Goal: Communication & Community: Answer question/provide support

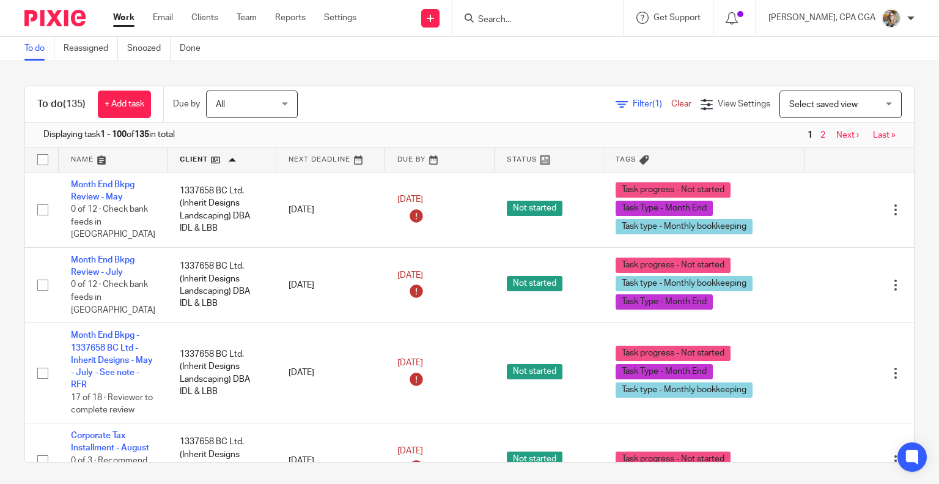
click at [494, 18] on input "Search" at bounding box center [532, 20] width 110 height 11
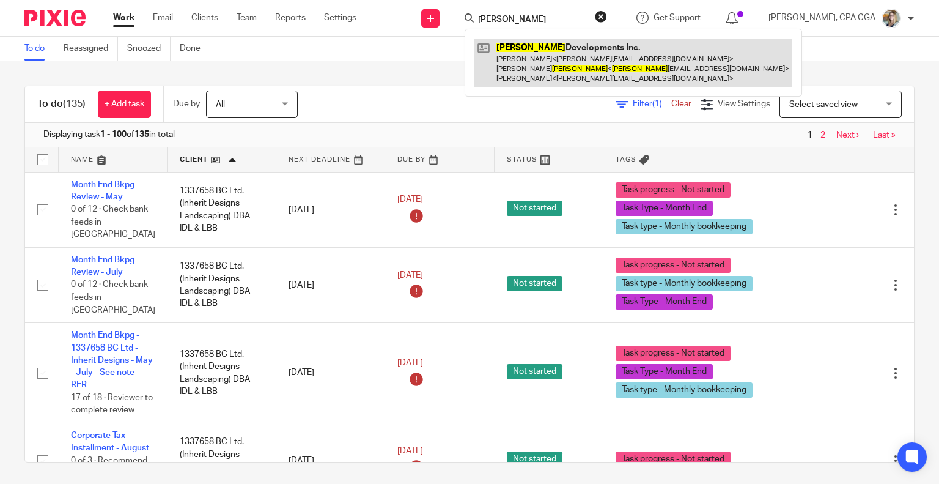
type input "titus"
click at [531, 66] on link at bounding box center [634, 63] width 318 height 48
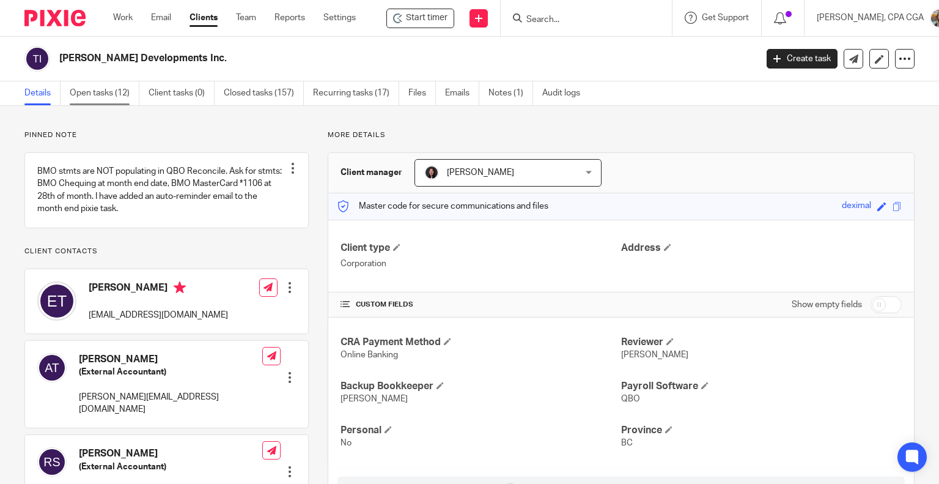
click at [114, 97] on link "Open tasks (12)" at bounding box center [105, 93] width 70 height 24
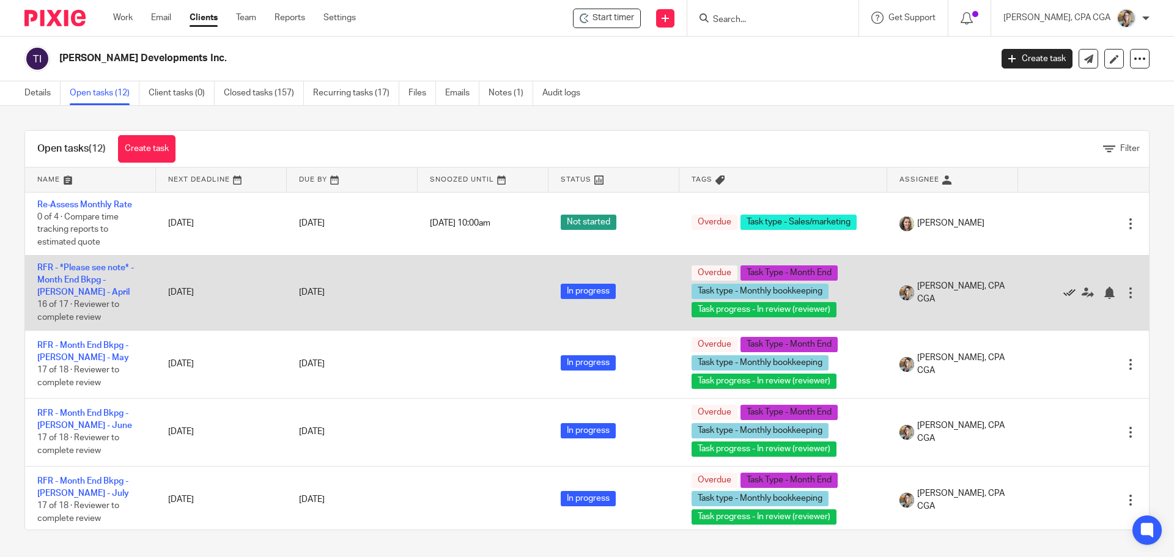
click at [939, 287] on icon at bounding box center [1070, 293] width 12 height 12
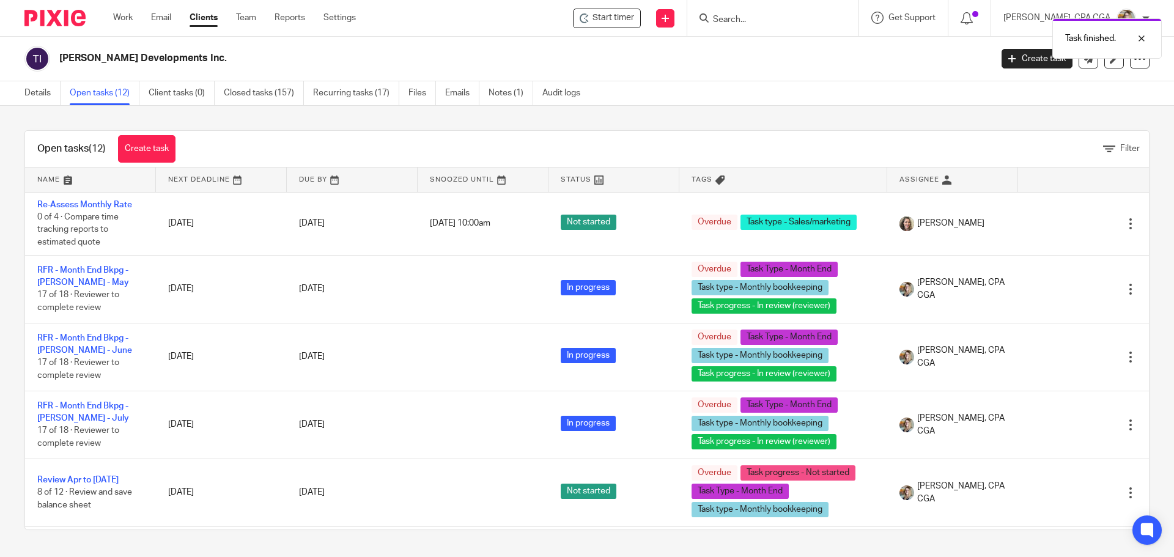
click at [939, 287] on icon at bounding box center [1070, 289] width 12 height 12
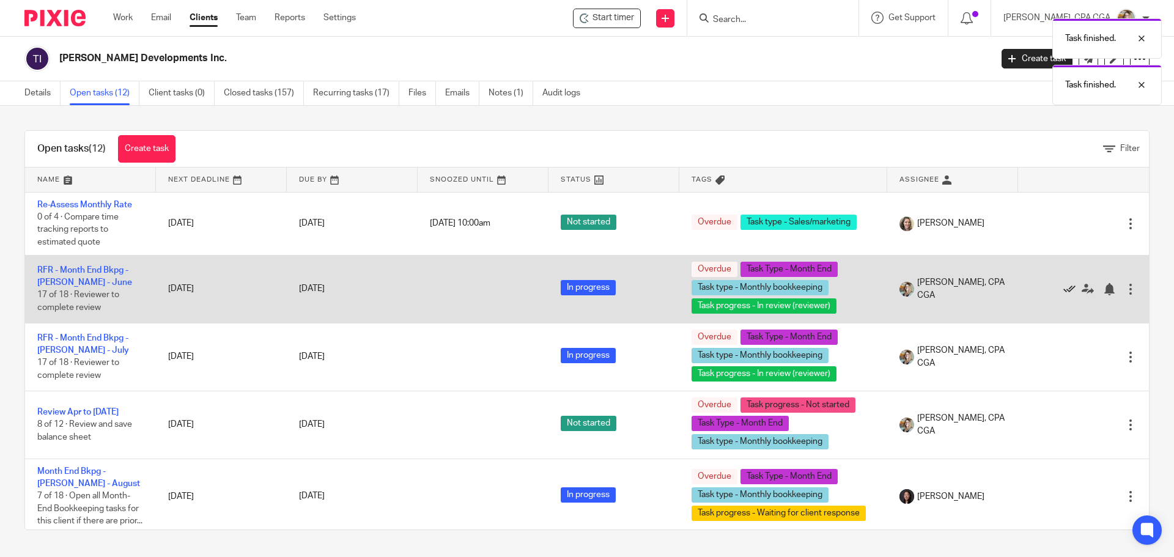
click at [939, 287] on icon at bounding box center [1070, 289] width 12 height 12
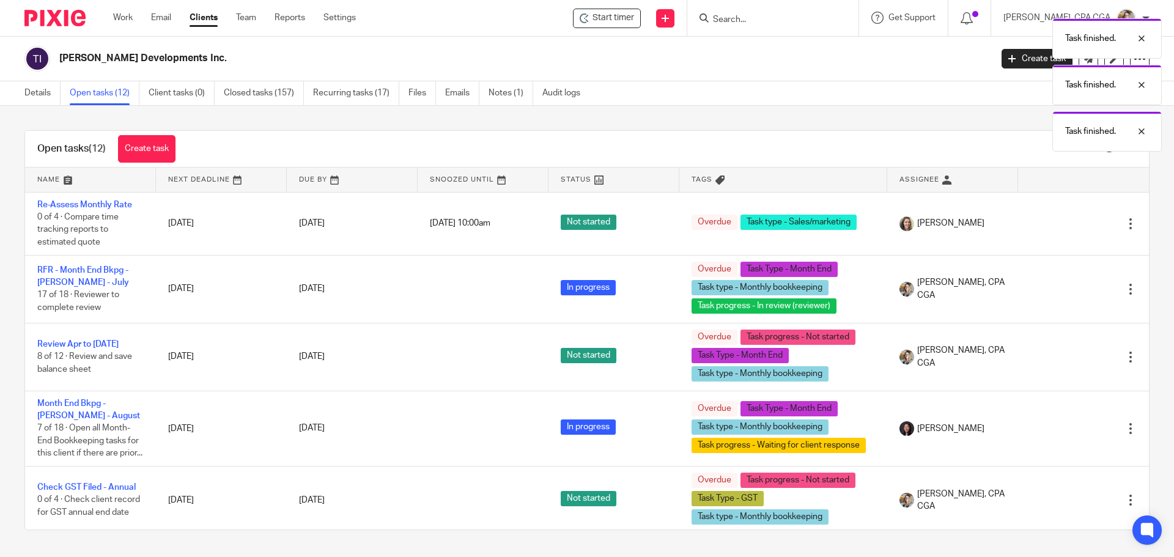
click at [939, 287] on icon at bounding box center [1070, 289] width 12 height 12
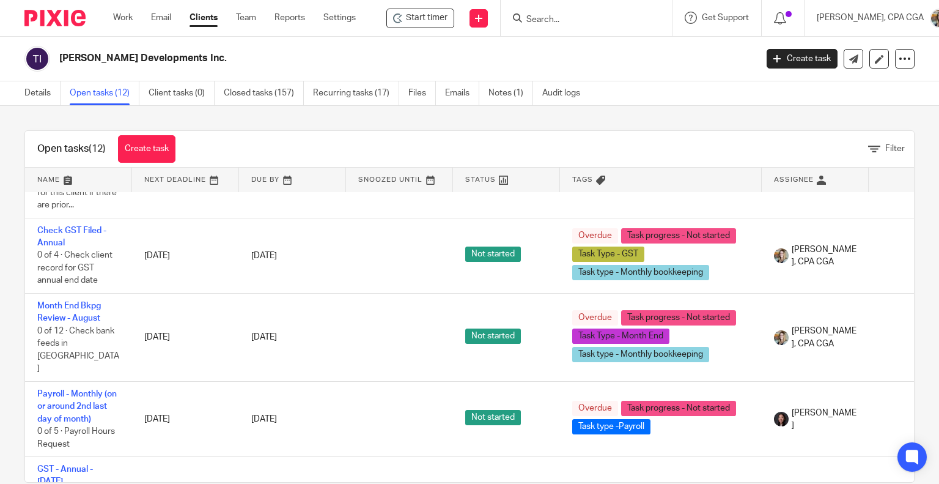
scroll to position [230, 0]
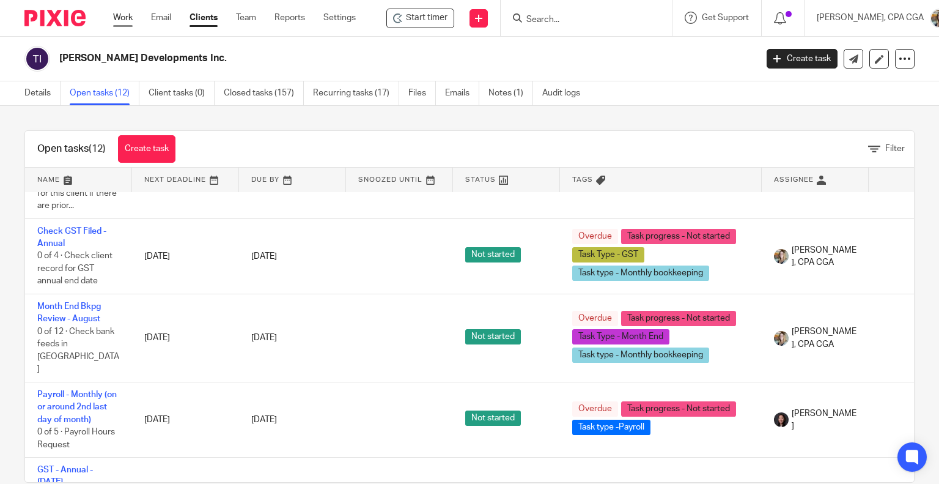
click at [120, 19] on link "Work" at bounding box center [123, 18] width 20 height 12
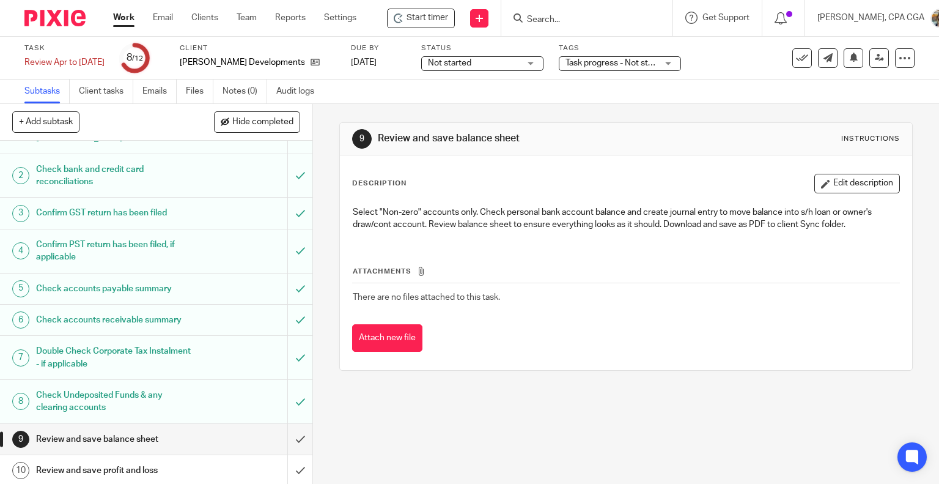
scroll to position [106, 0]
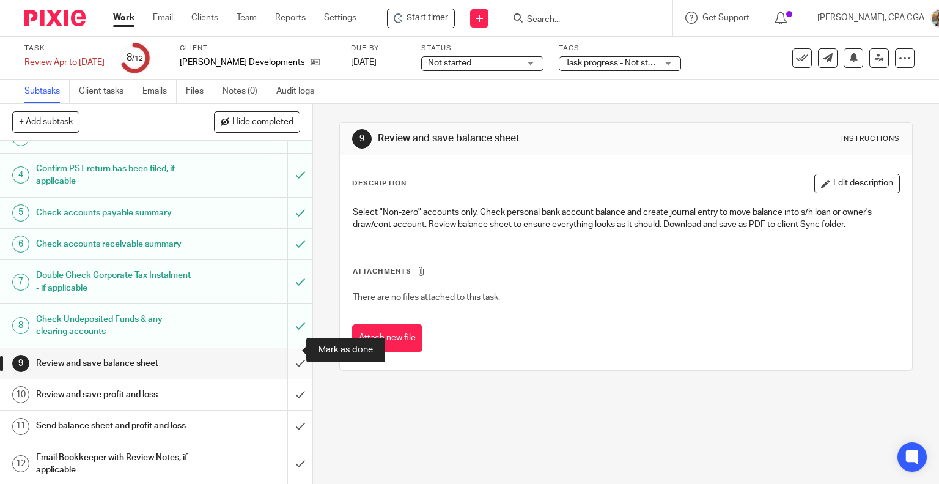
click at [284, 348] on input "submit" at bounding box center [156, 363] width 313 height 31
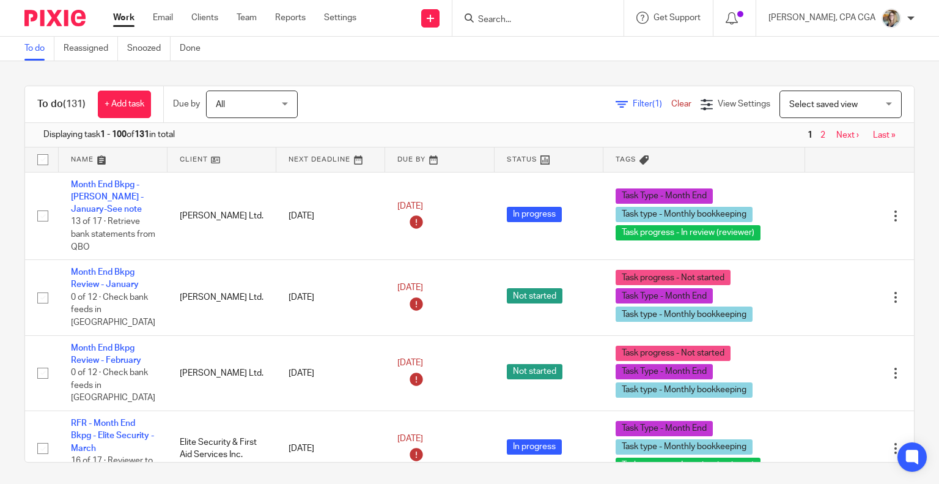
click at [809, 102] on span "Select saved view" at bounding box center [824, 104] width 68 height 9
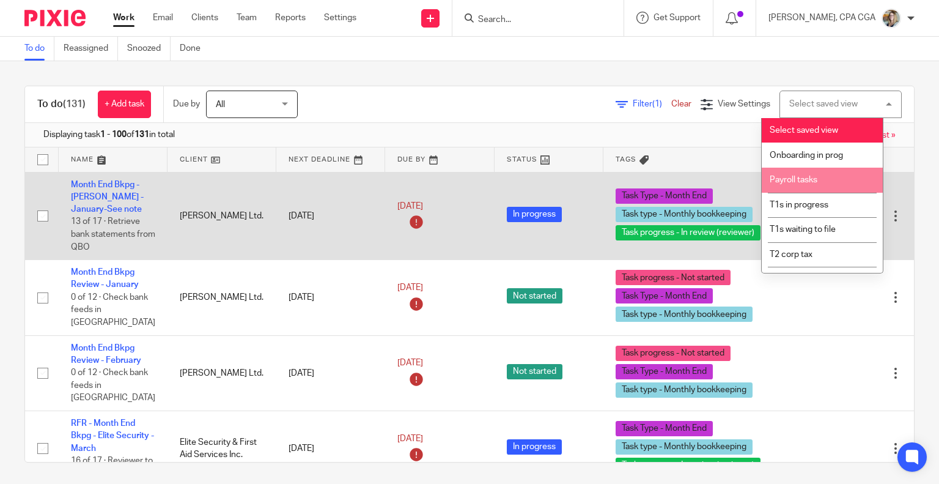
click at [804, 180] on span "Payroll tasks" at bounding box center [794, 180] width 48 height 9
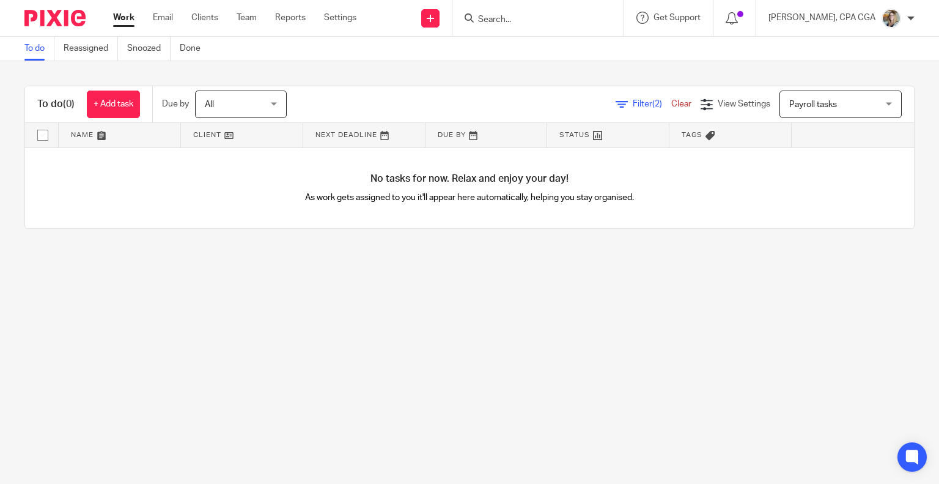
click at [804, 108] on span "Payroll tasks" at bounding box center [834, 104] width 89 height 26
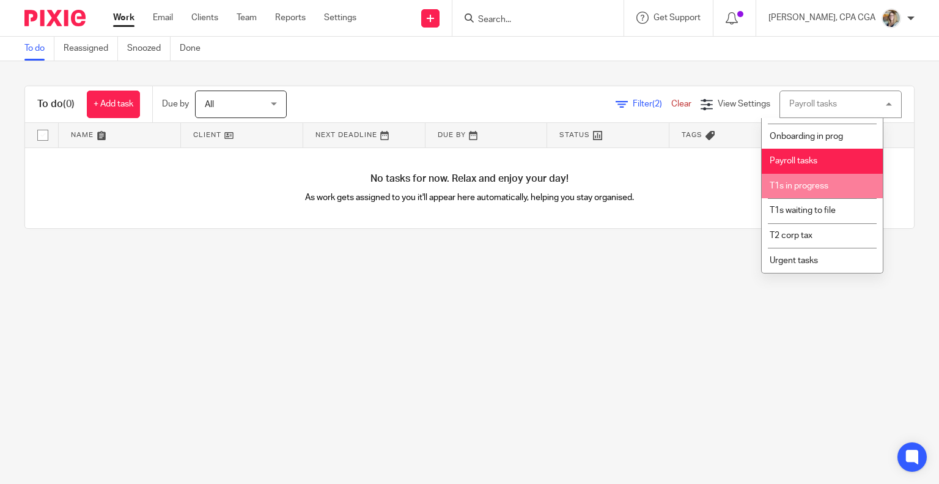
scroll to position [21, 0]
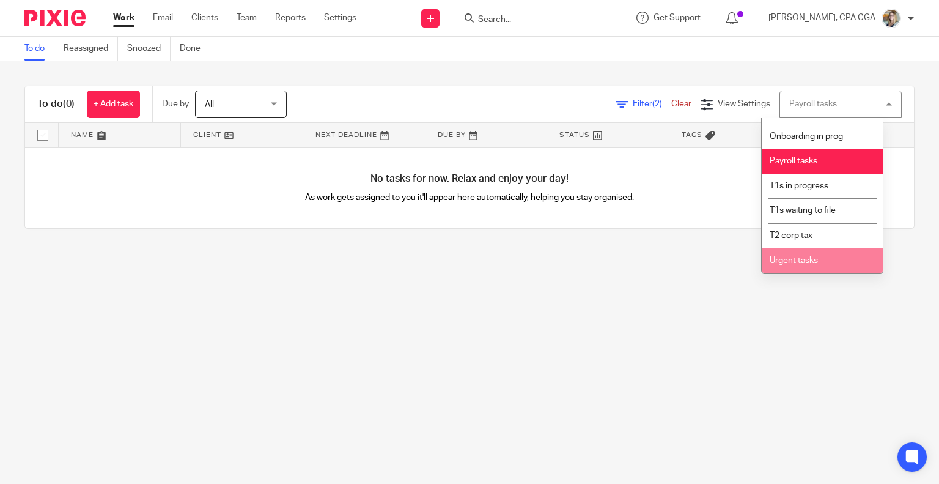
click at [807, 259] on span "Urgent tasks" at bounding box center [794, 260] width 48 height 9
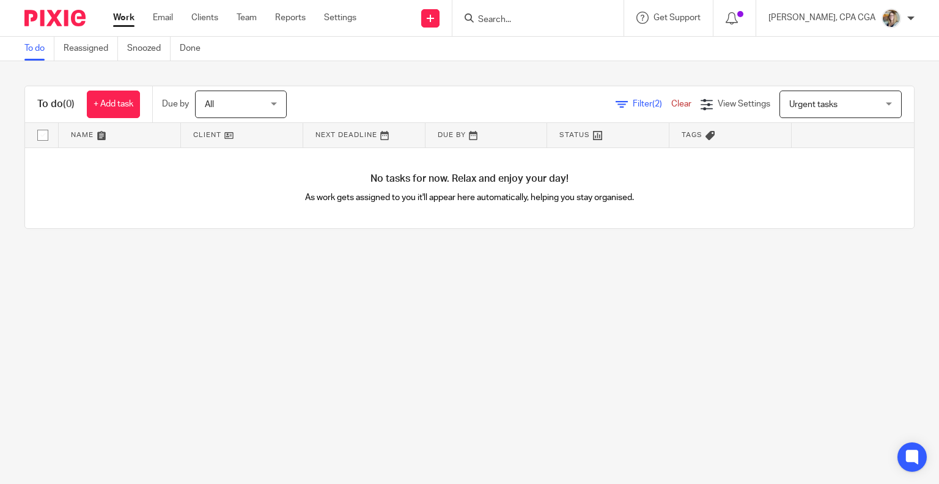
click at [804, 108] on span "Urgent tasks" at bounding box center [834, 104] width 89 height 26
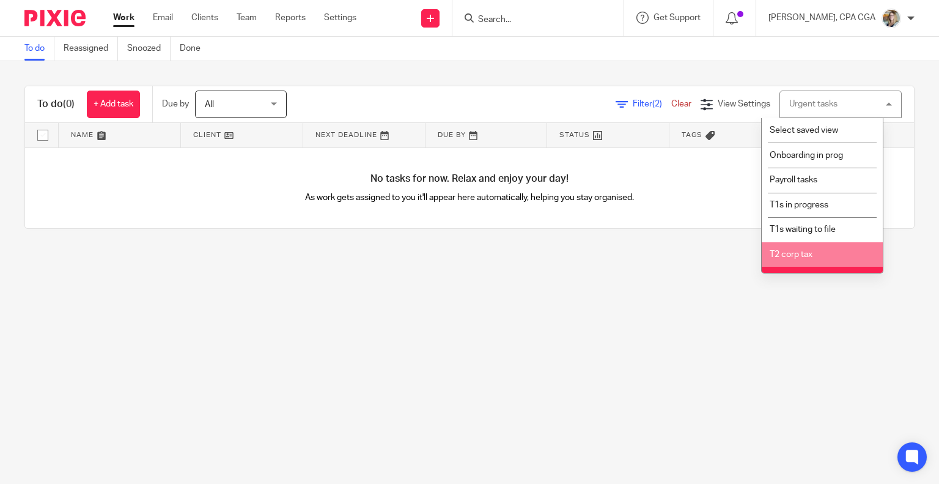
click at [805, 254] on span "T2 corp tax" at bounding box center [791, 254] width 43 height 9
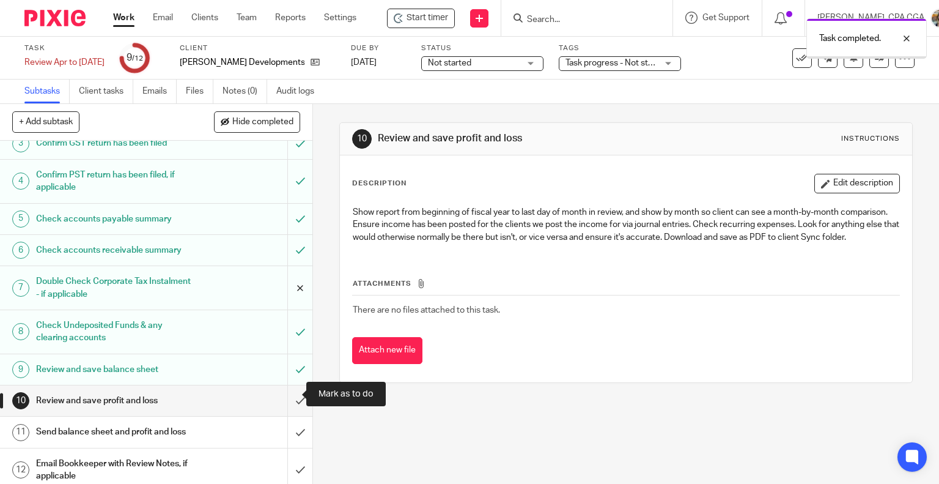
scroll to position [106, 0]
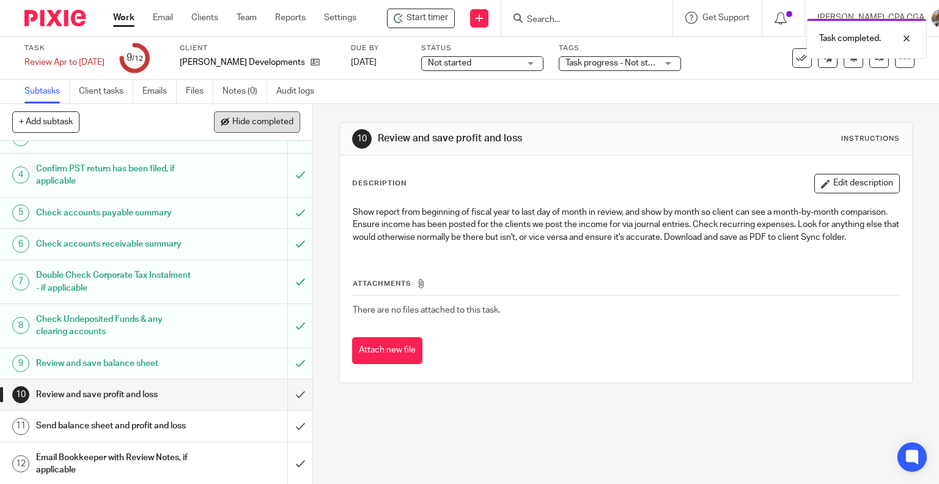
click at [238, 128] on button "Hide completed" at bounding box center [257, 121] width 86 height 21
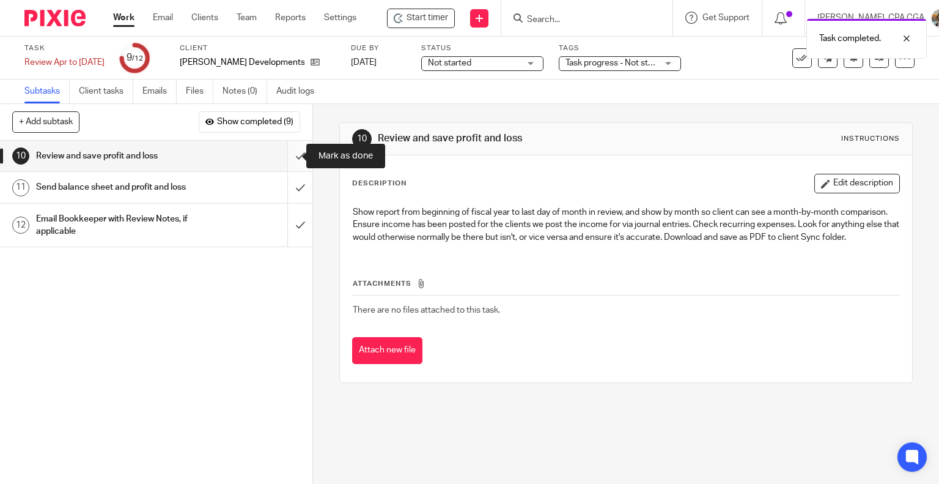
click at [281, 155] on input "submit" at bounding box center [156, 156] width 313 height 31
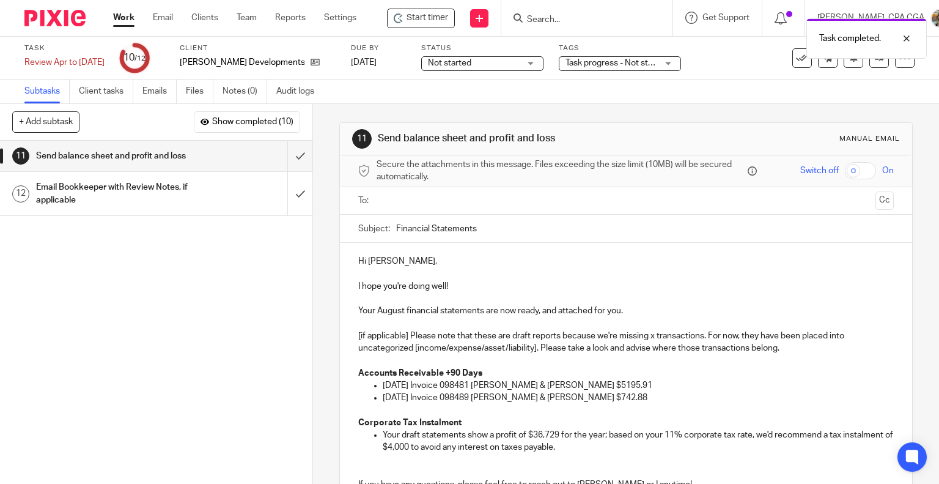
click at [413, 202] on input "text" at bounding box center [626, 201] width 490 height 14
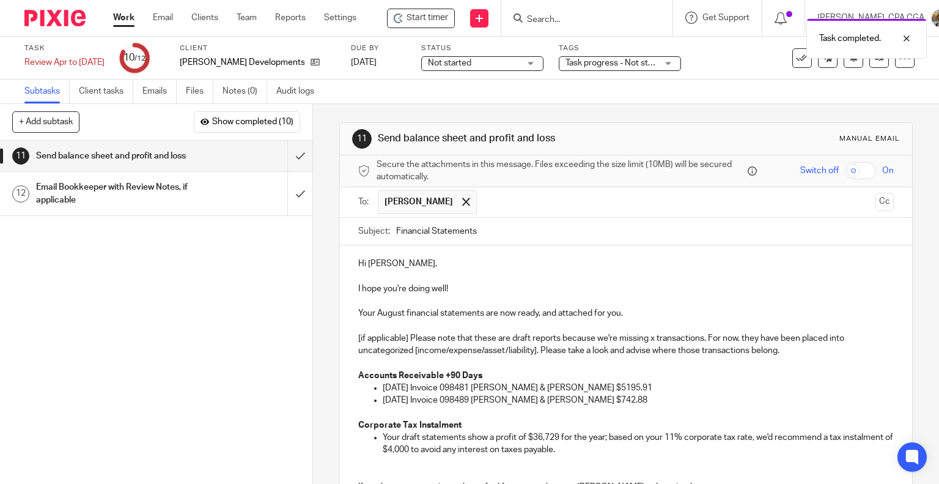
click at [513, 232] on input "Financial Statements" at bounding box center [645, 232] width 498 height 28
type input "Financial Statements - July 2025 (Draft)"
click at [480, 288] on p "I hope you're doing well!" at bounding box center [626, 289] width 536 height 12
drag, startPoint x: 462, startPoint y: 286, endPoint x: 438, endPoint y: 290, distance: 24.2
click at [438, 290] on p "I hope you're doing well!" at bounding box center [626, 289] width 536 height 12
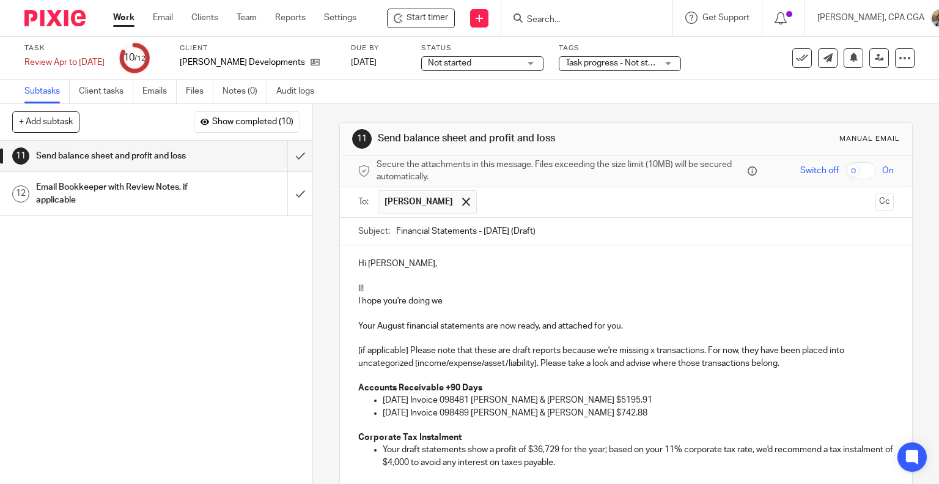
click at [439, 308] on p at bounding box center [626, 313] width 536 height 12
drag, startPoint x: 355, startPoint y: 325, endPoint x: 353, endPoint y: 287, distance: 37.4
click at [353, 287] on div "Hi Eli, ll! I hope you're doing we Your August financial statements are now rea…" at bounding box center [626, 398] width 573 height 306
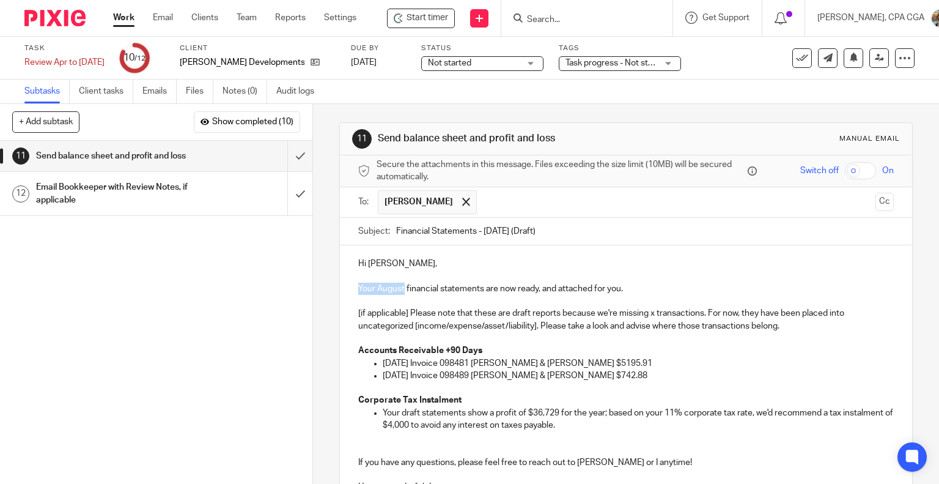
drag, startPoint x: 355, startPoint y: 285, endPoint x: 401, endPoint y: 287, distance: 46.5
click at [401, 287] on p "Your August financial statements are now ready, and attached for you." at bounding box center [626, 289] width 536 height 12
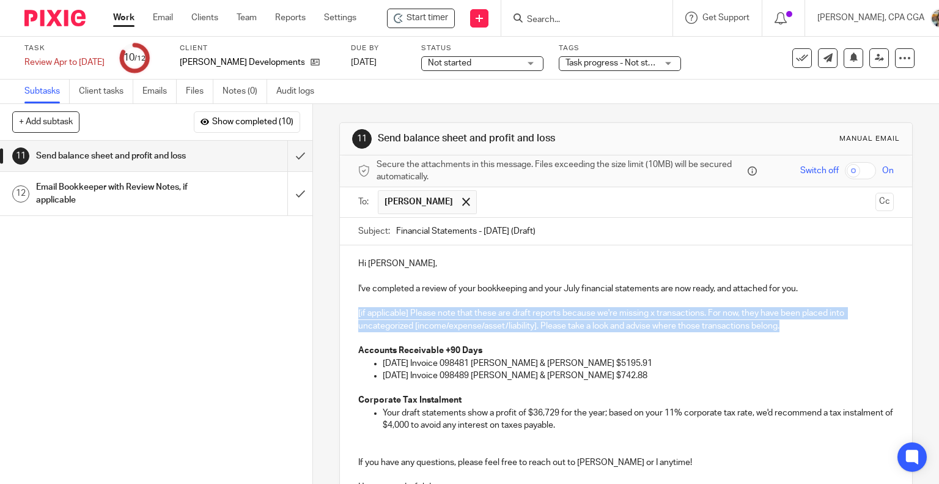
drag, startPoint x: 793, startPoint y: 324, endPoint x: 362, endPoint y: 306, distance: 431.5
click at [358, 308] on p "[if applicable] Please note that these are draft reports because we're missing …" at bounding box center [626, 319] width 536 height 25
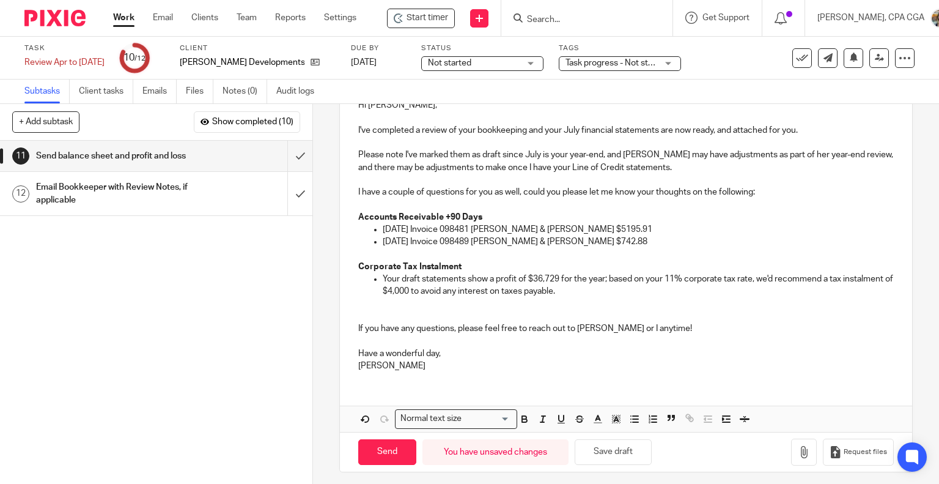
scroll to position [163, 0]
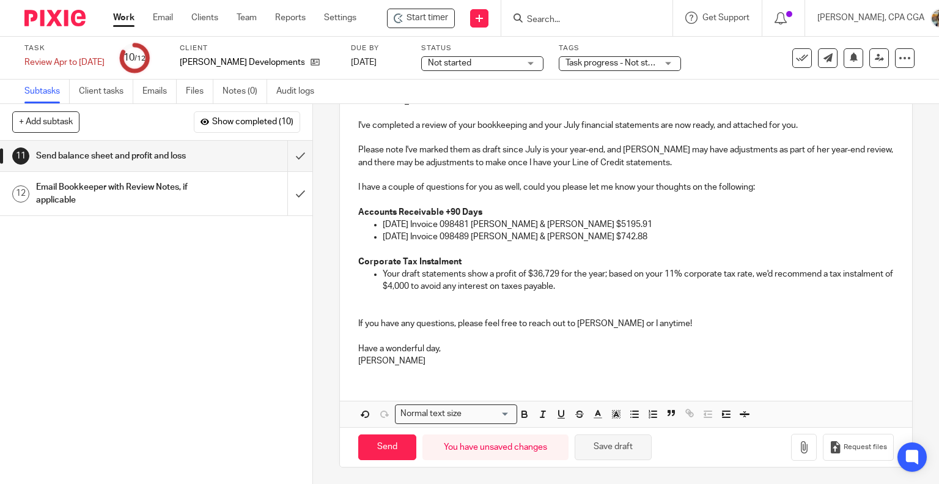
click at [636, 447] on button "Save draft" at bounding box center [613, 447] width 77 height 26
drag, startPoint x: 619, startPoint y: 283, endPoint x: 626, endPoint y: 283, distance: 7.3
click at [619, 282] on p "Your draft statements show a profit of $36,729 for the year; based on your 11% …" at bounding box center [639, 280] width 512 height 25
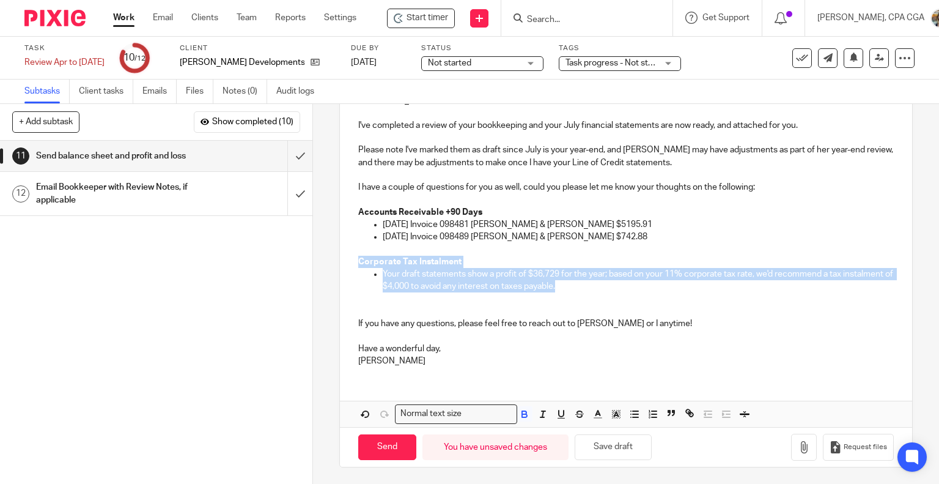
drag, startPoint x: 629, startPoint y: 283, endPoint x: 346, endPoint y: 256, distance: 284.4
click at [346, 256] on div "Hi Eli, I've completed a review of your bookkeeping and your July financial sta…" at bounding box center [626, 229] width 573 height 294
click at [635, 286] on p "Your draft statements show a profit of $36,729 for the year; based on your 11% …" at bounding box center [639, 280] width 512 height 25
drag, startPoint x: 625, startPoint y: 287, endPoint x: 337, endPoint y: 256, distance: 289.7
click at [340, 256] on div "Hi Eli, I've completed a review of your bookkeeping and your July financial sta…" at bounding box center [626, 229] width 573 height 294
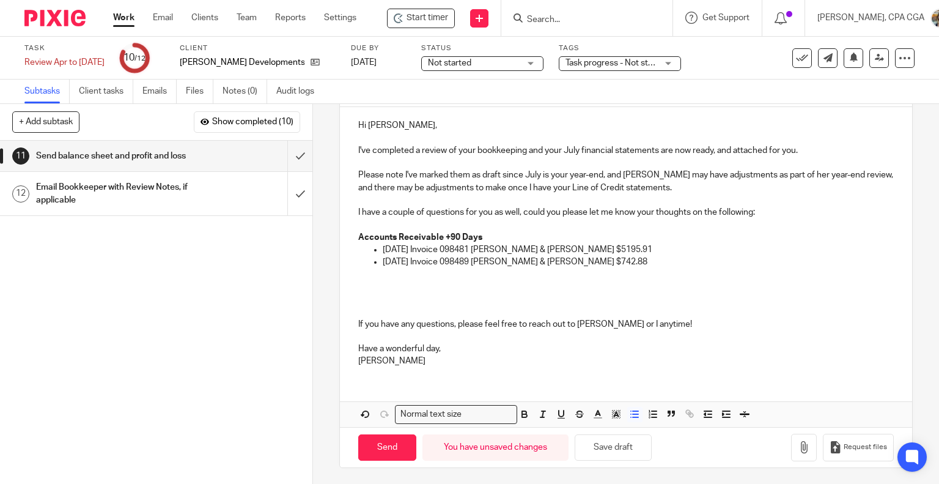
scroll to position [19, 0]
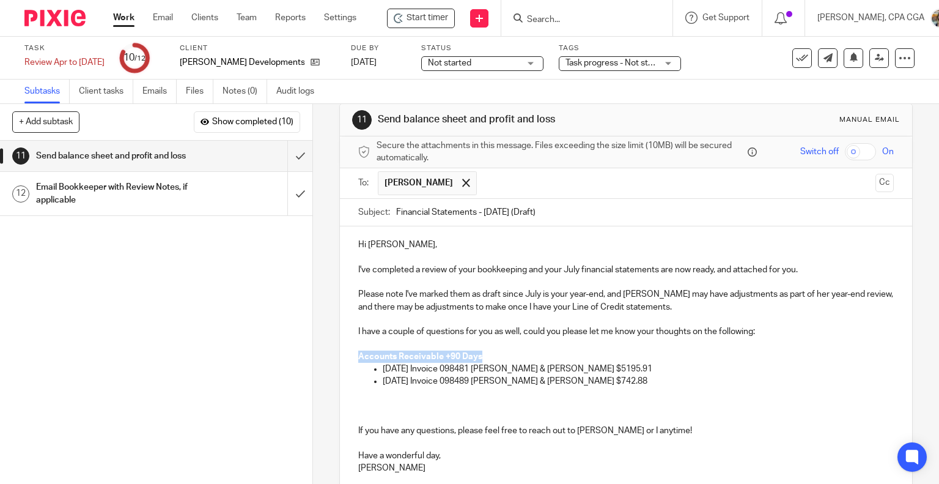
drag, startPoint x: 477, startPoint y: 357, endPoint x: 346, endPoint y: 357, distance: 130.9
click at [346, 357] on div "Hi Eli, I've completed a review of your bookkeeping and your July financial sta…" at bounding box center [626, 354] width 573 height 257
click at [358, 357] on strong "Accounts Receivable +90 Days" at bounding box center [420, 356] width 124 height 9
click at [358, 354] on strong "Accounts Receivable +90 Days" at bounding box center [420, 356] width 124 height 9
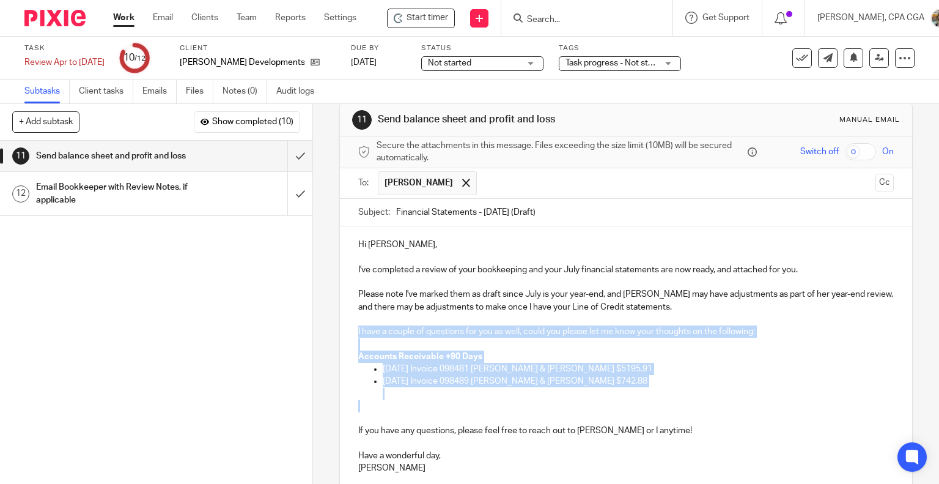
drag, startPoint x: 401, startPoint y: 410, endPoint x: 345, endPoint y: 331, distance: 96.9
click at [345, 331] on div "Hi Eli, I've completed a review of your bookkeeping and your July financial sta…" at bounding box center [626, 354] width 573 height 257
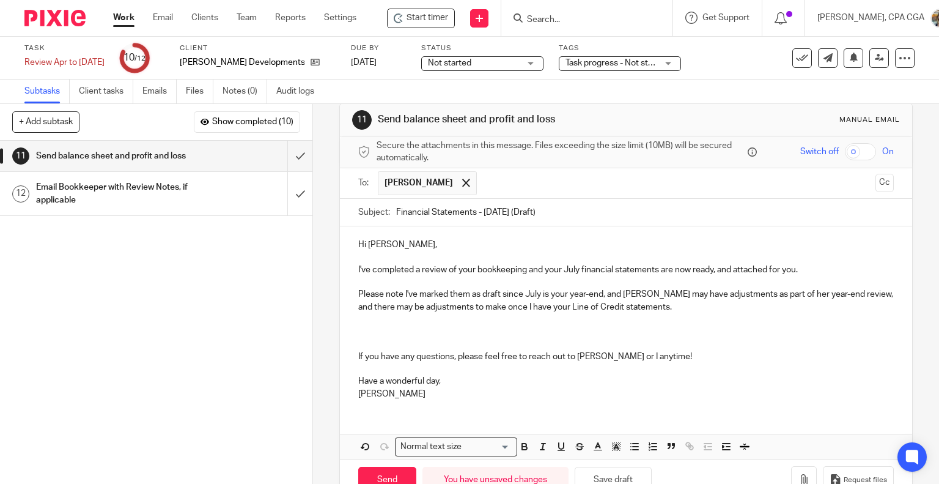
click at [360, 341] on p at bounding box center [626, 337] width 536 height 25
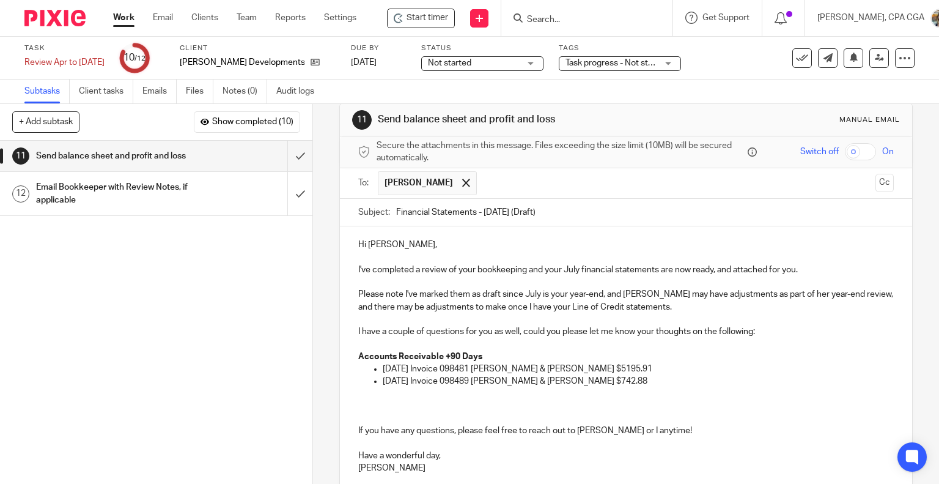
click at [382, 344] on p at bounding box center [626, 344] width 536 height 12
drag, startPoint x: 764, startPoint y: 328, endPoint x: 489, endPoint y: 342, distance: 275.0
click at [350, 330] on div "Hi Eli, I've completed a review of your bookkeeping and your July financial sta…" at bounding box center [626, 354] width 573 height 257
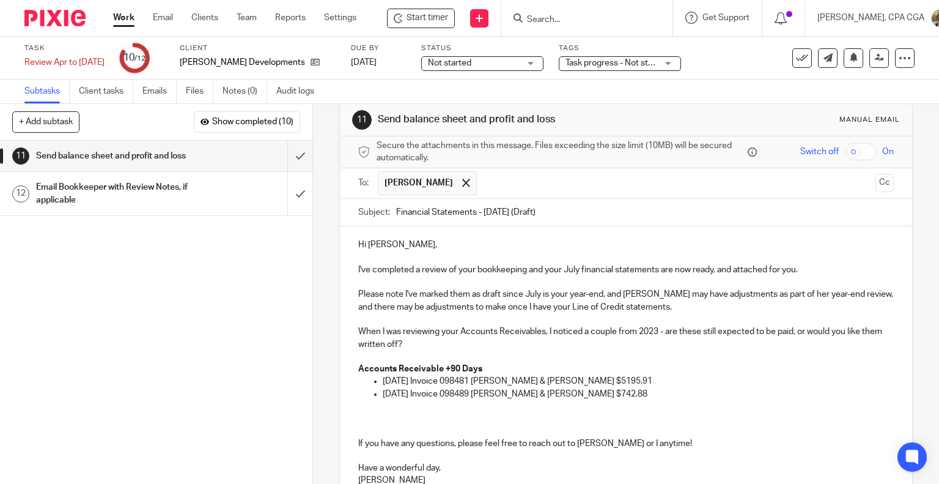
click at [546, 349] on p "When I was reviewing your Accounts Receivables, I noticed a couple from 2023 - …" at bounding box center [626, 337] width 536 height 25
click at [396, 427] on p at bounding box center [626, 424] width 536 height 25
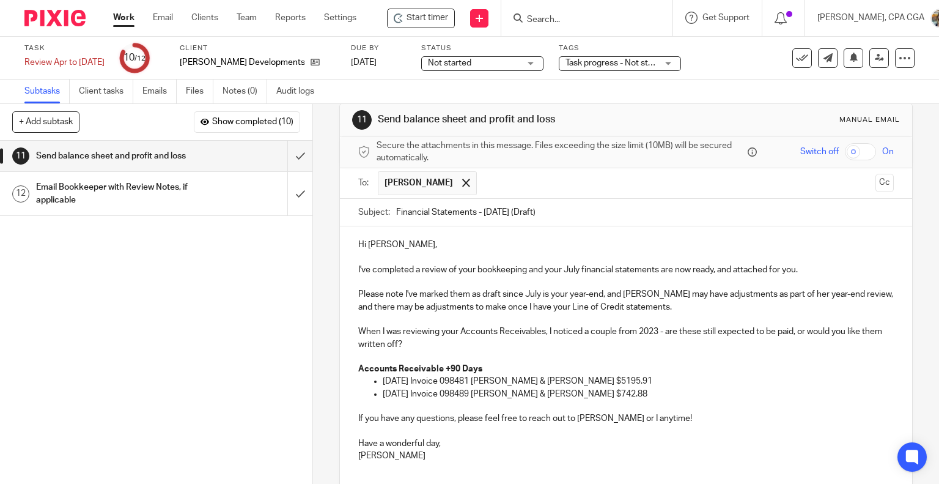
click at [398, 321] on p at bounding box center [626, 319] width 536 height 12
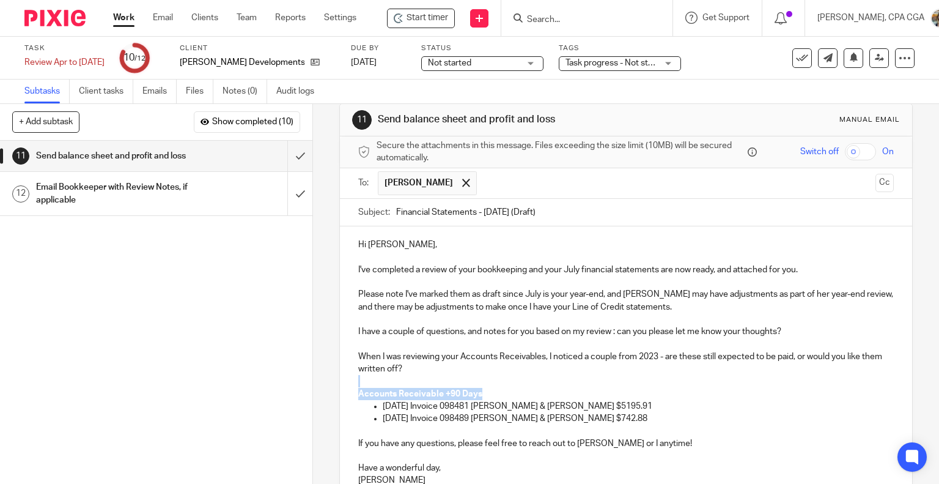
drag, startPoint x: 487, startPoint y: 393, endPoint x: 335, endPoint y: 386, distance: 151.8
click at [340, 386] on div "Hi Eli, I've completed a review of your bookkeeping and your July financial sta…" at bounding box center [626, 360] width 573 height 269
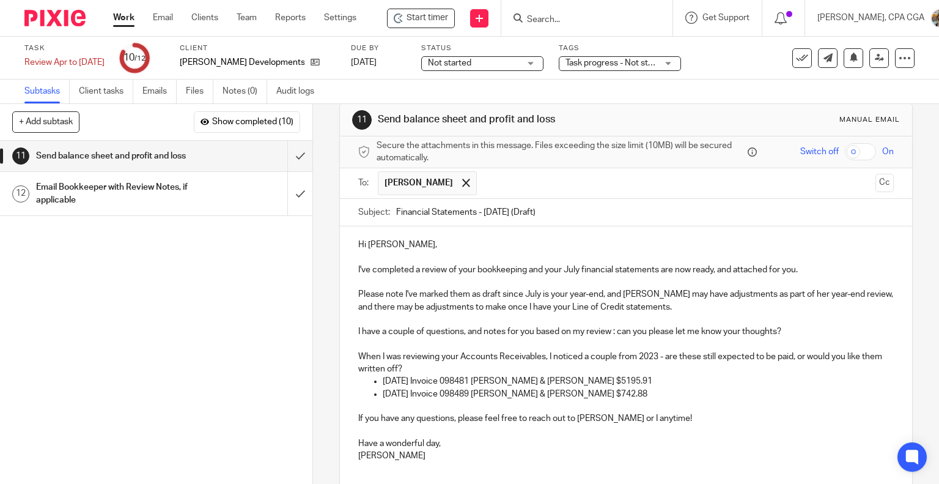
click at [358, 354] on p "When I was reviewing your Accounts Receivables, I noticed a couple from 2023 - …" at bounding box center [626, 362] width 536 height 25
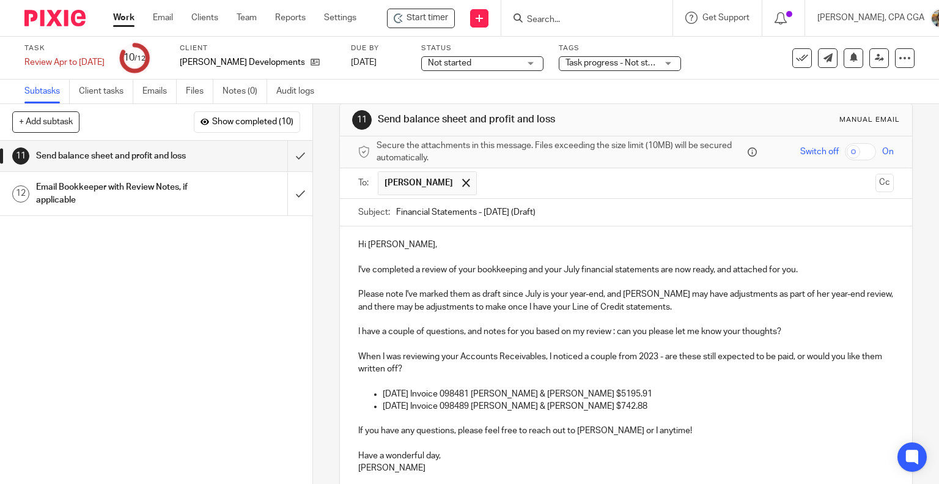
click at [353, 350] on div "Hi Eli, I've completed a review of your bookkeeping and your July financial sta…" at bounding box center [626, 354] width 573 height 257
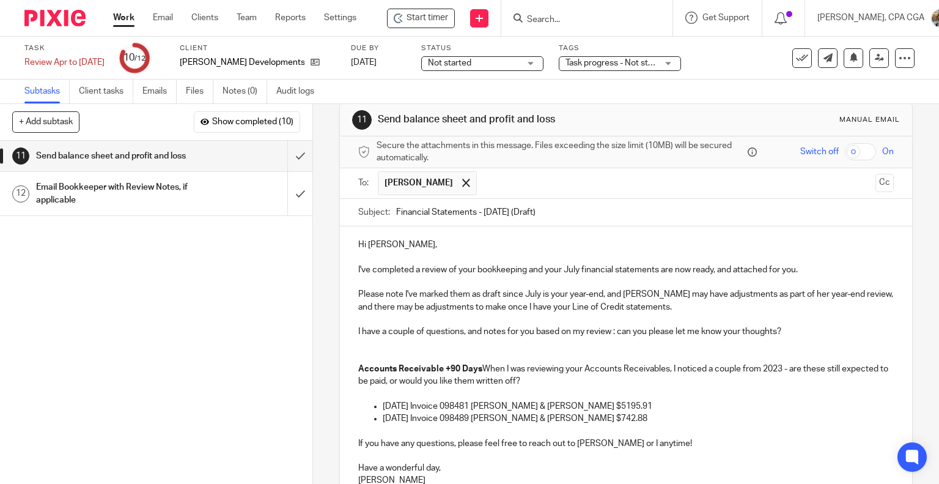
click at [358, 390] on p at bounding box center [626, 394] width 536 height 12
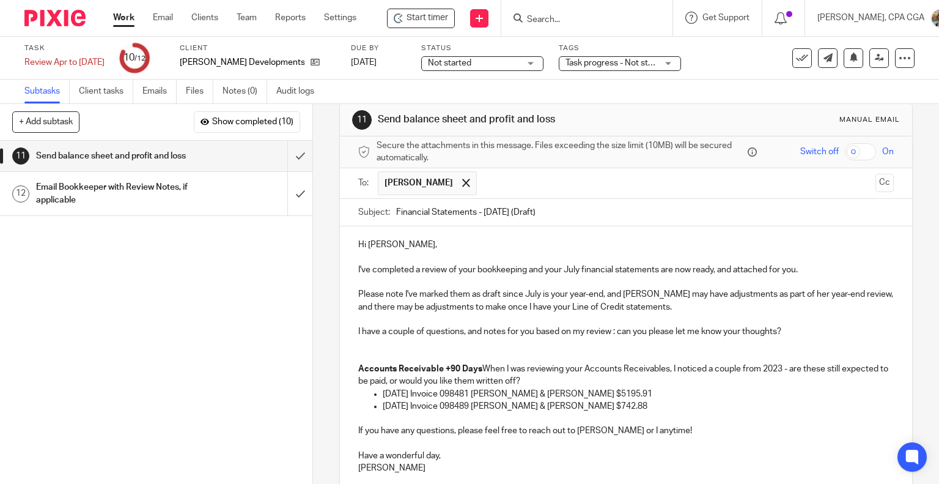
click at [483, 366] on p "Accounts Receivable +90 Days When I was reviewing your Accounts Receivables, I …" at bounding box center [626, 375] width 536 height 25
click at [477, 371] on strong "Accounts Receivable +90 Days" at bounding box center [420, 369] width 124 height 9
click at [353, 365] on div "Hi Eli, I've completed a review of your bookkeeping and your July financial sta…" at bounding box center [626, 354] width 573 height 257
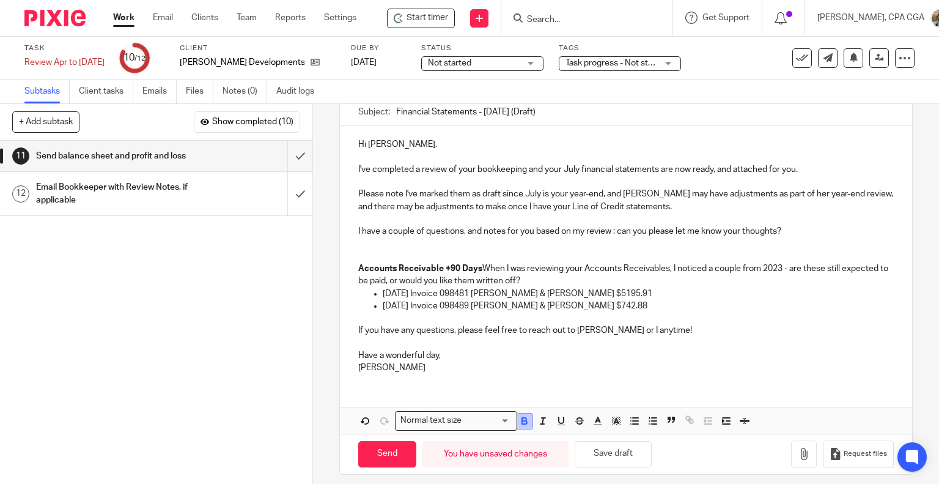
scroll to position [126, 0]
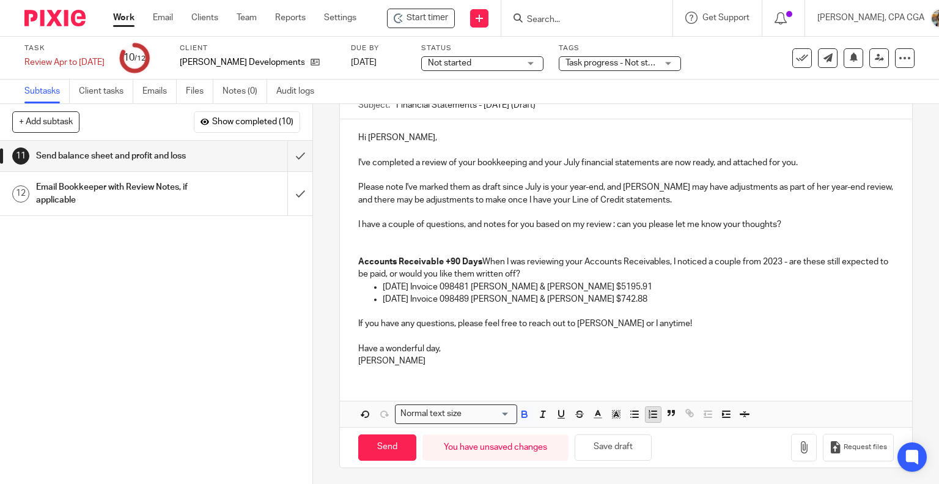
click at [652, 414] on line "button" at bounding box center [654, 414] width 5 height 0
click at [383, 286] on p "09/04/2023 Invoice 098481 David & Kerry Hollebone $5195.91" at bounding box center [639, 287] width 512 height 12
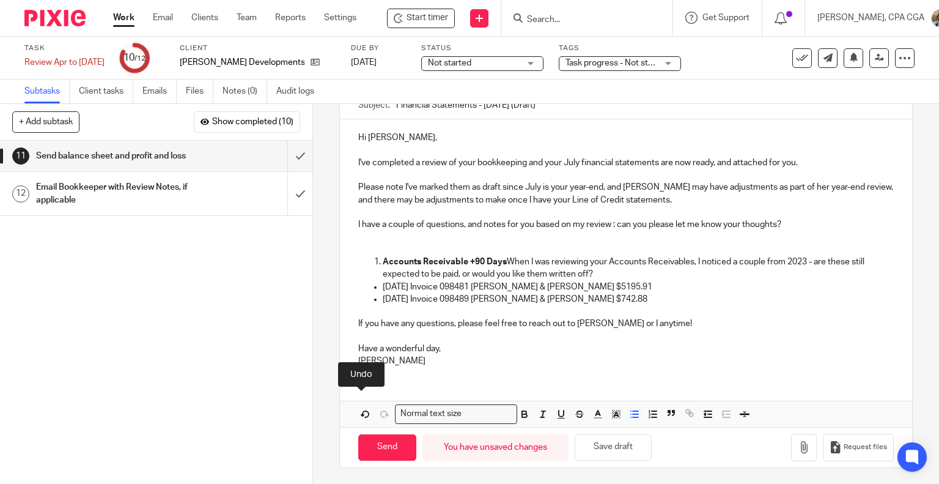
click at [383, 287] on p "09/04/2023 Invoice 098481 David & Kerry Hollebone $5195.91" at bounding box center [639, 287] width 512 height 12
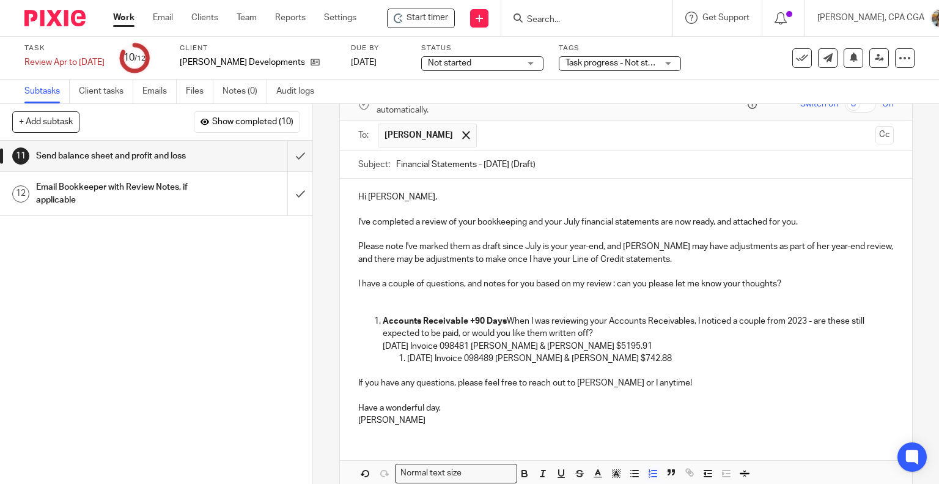
scroll to position [65, 0]
click at [674, 357] on p "11/26/2023 Invoice 098489 David & Kerry Hollebone $742.88" at bounding box center [650, 360] width 487 height 12
click at [622, 333] on p "Accounts Receivable +90 Days When I was reviewing your Accounts Receivables, I …" at bounding box center [639, 329] width 512 height 25
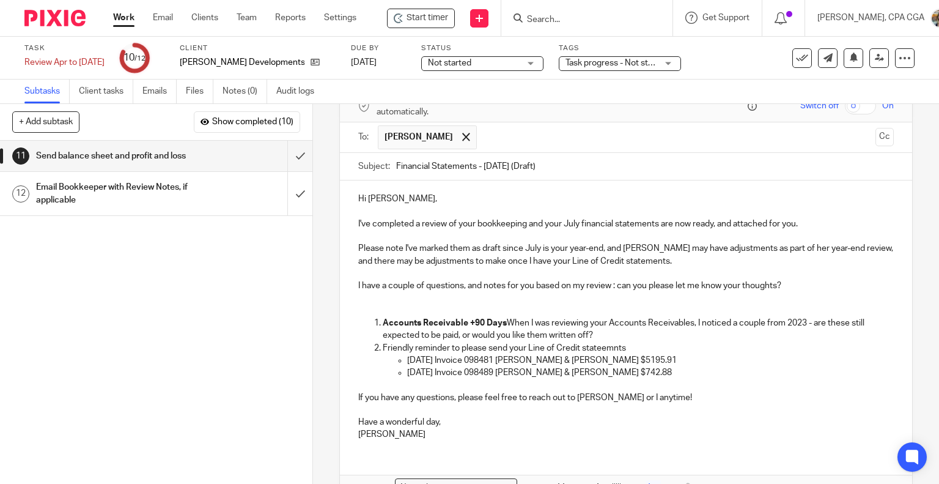
click at [493, 342] on p "Friendly reminder to please send your Line of Credit stateemnts" at bounding box center [639, 348] width 512 height 12
drag, startPoint x: 676, startPoint y: 347, endPoint x: 379, endPoint y: 348, distance: 297.2
click at [383, 348] on p "Friendly reminder to please upload or email your Line of Credit statements" at bounding box center [639, 348] width 512 height 12
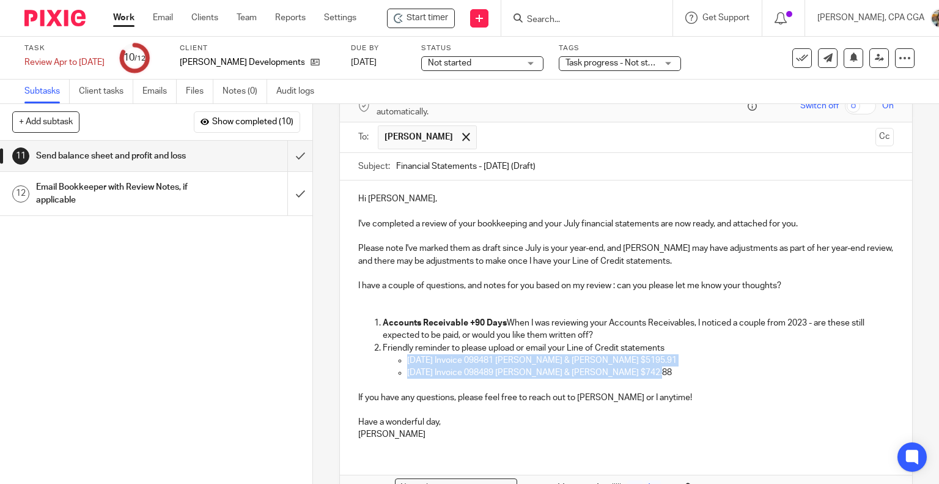
drag, startPoint x: 646, startPoint y: 376, endPoint x: 404, endPoint y: 361, distance: 242.6
click at [404, 361] on ul "09/04/2023 Invoice 098481 David & Kerry Hollebone $5195.91 11/26/2023 Invoice 0…" at bounding box center [639, 372] width 512 height 37
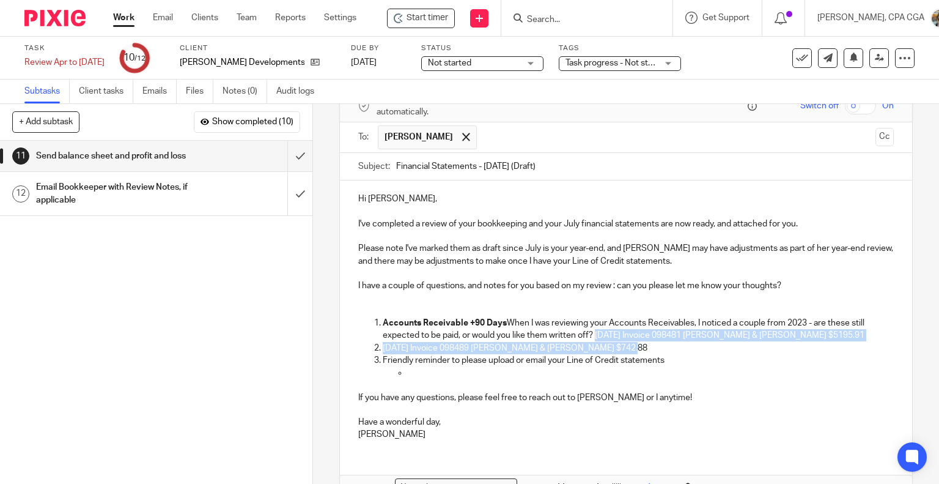
click at [594, 334] on p "Accounts Receivable +90 Days When I was reviewing your Accounts Receivables, I …" at bounding box center [639, 329] width 512 height 25
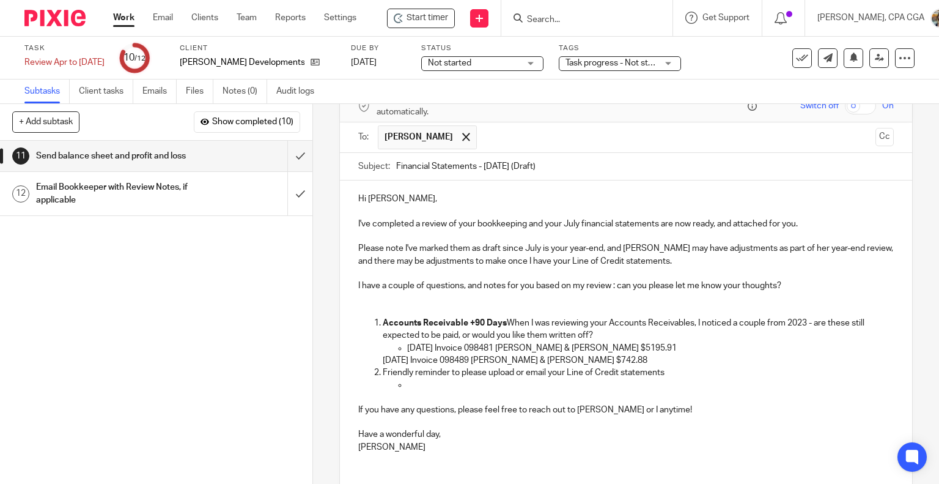
scroll to position [151, 0]
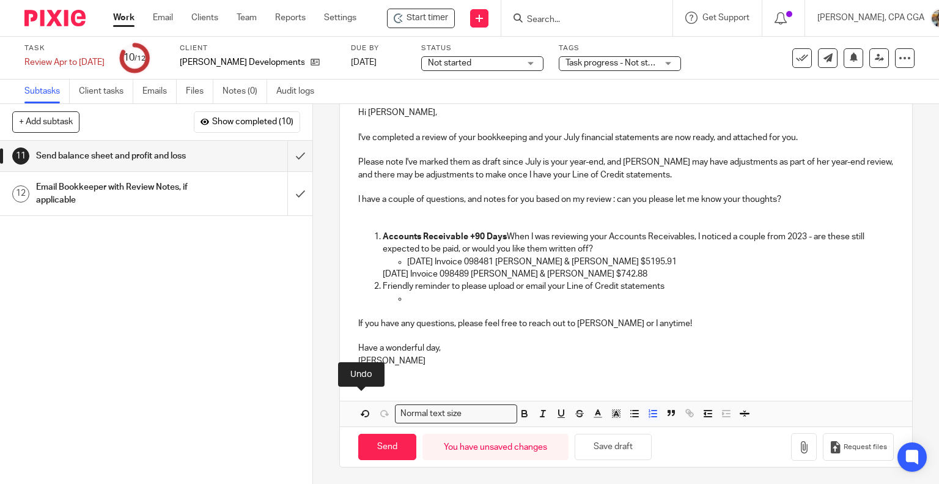
click at [378, 273] on ol "Accounts Receivable +90 Days When I was reviewing your Accounts Receivables, I …" at bounding box center [626, 274] width 536 height 87
click at [451, 298] on p at bounding box center [650, 298] width 487 height 12
click at [658, 268] on p "11/26/2023 Invoice 098489 David & Kerry Hollebone $742.88" at bounding box center [650, 274] width 487 height 12
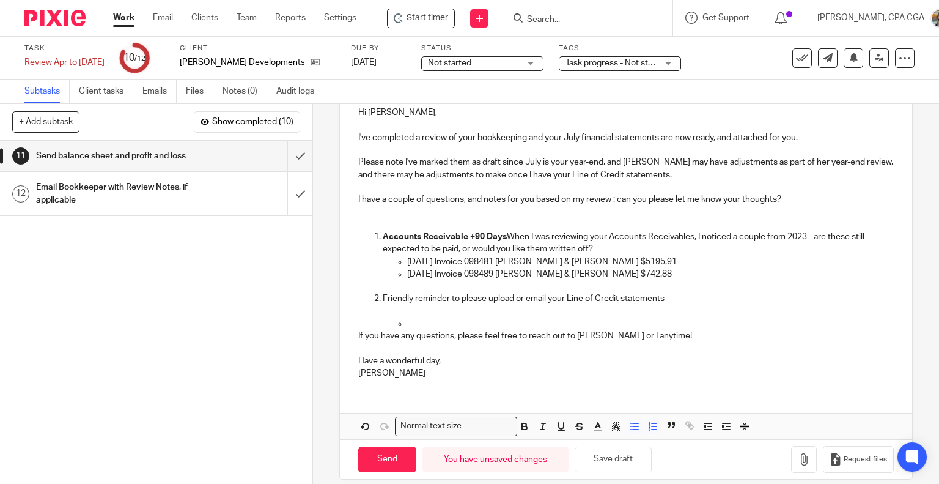
click at [421, 317] on p at bounding box center [650, 323] width 487 height 12
click at [660, 298] on p "Friendly reminder to please upload or email your Line of Credit statements" at bounding box center [639, 298] width 512 height 12
drag, startPoint x: 665, startPoint y: 297, endPoint x: 564, endPoint y: 294, distance: 101.6
click at [564, 294] on p "Friendly reminder to please upload or email your Line of Credit statements" at bounding box center [639, 298] width 512 height 12
click at [574, 325] on p at bounding box center [639, 323] width 512 height 12
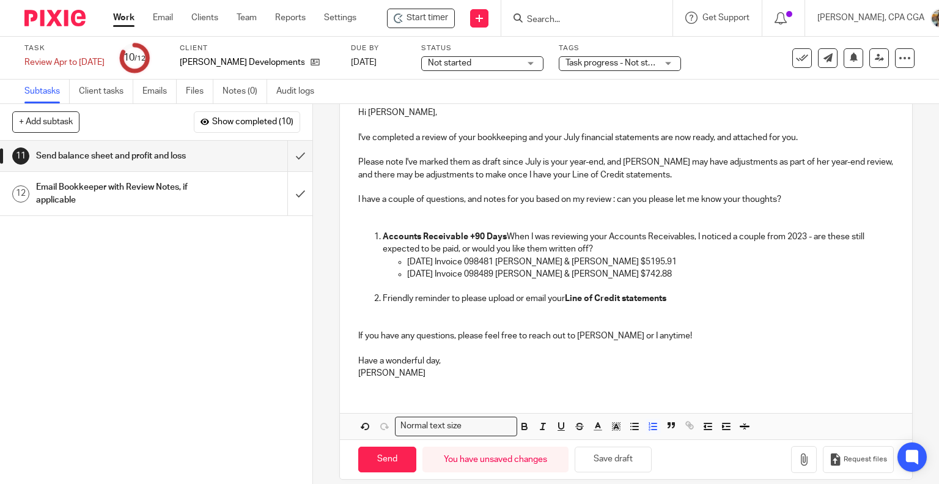
click at [695, 296] on p "Friendly reminder to please upload or email your Line of Credit statements" at bounding box center [639, 298] width 512 height 12
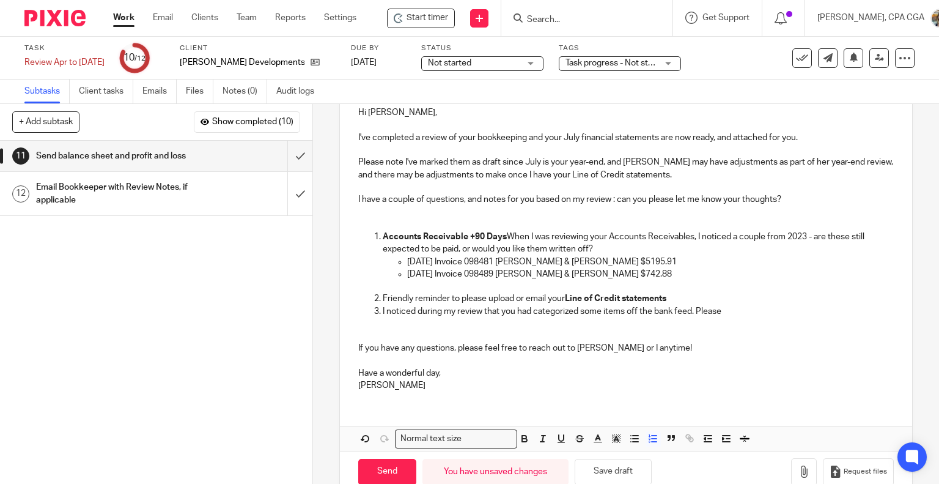
click at [668, 292] on p "Friendly reminder to please upload or email your Line of Credit statements" at bounding box center [639, 298] width 512 height 12
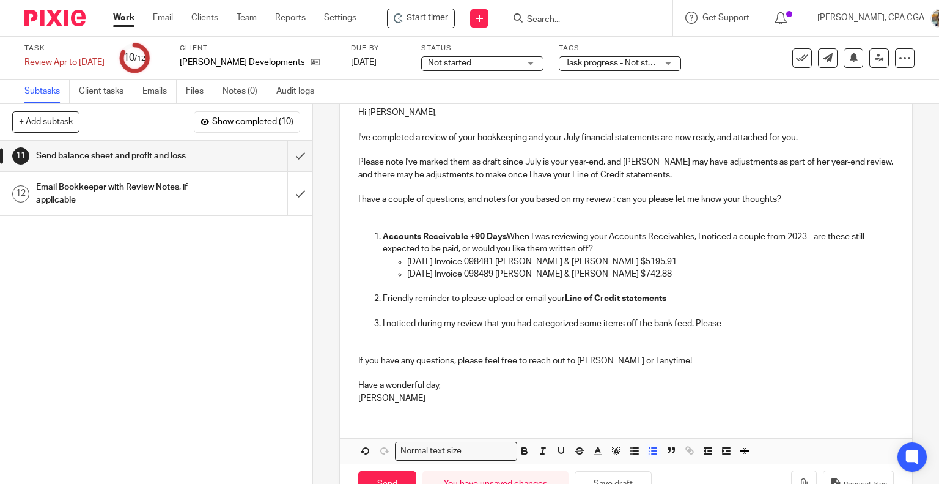
click at [741, 320] on p "I noticed during my review that you had categorized some items off the bank fee…" at bounding box center [639, 323] width 512 height 12
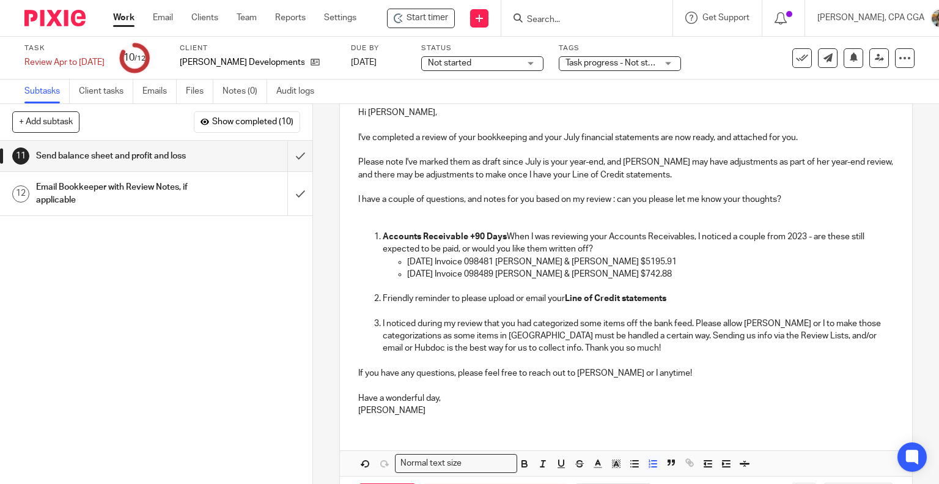
click at [601, 370] on p "If you have any questions, please feel free to reach out to Lili Nelson or I an…" at bounding box center [626, 373] width 536 height 12
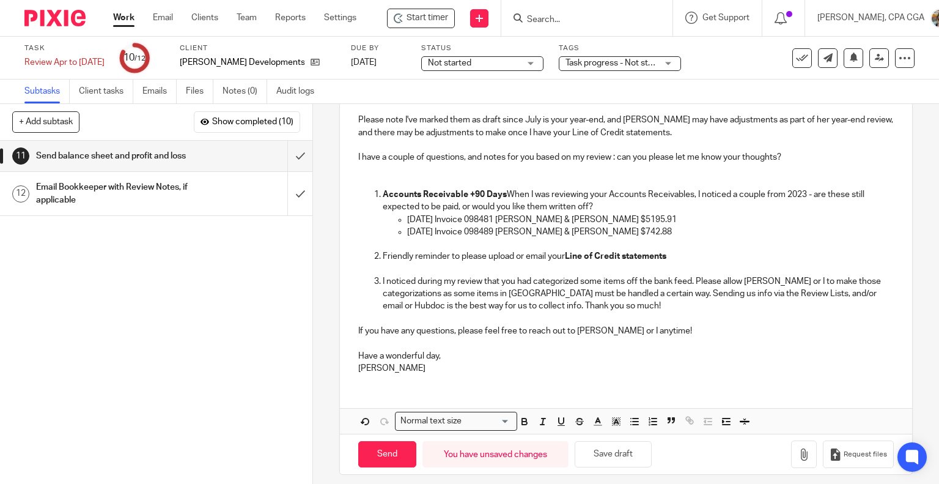
scroll to position [201, 0]
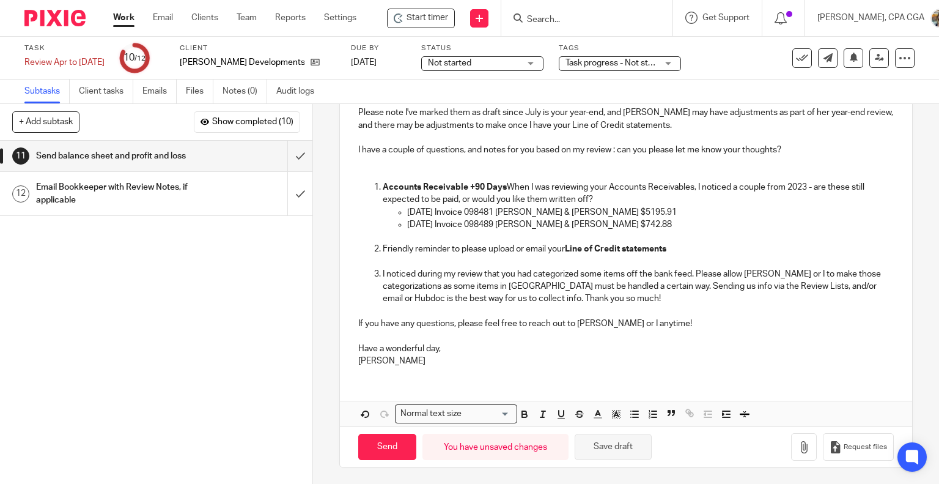
click at [623, 448] on button "Save draft" at bounding box center [613, 447] width 77 height 26
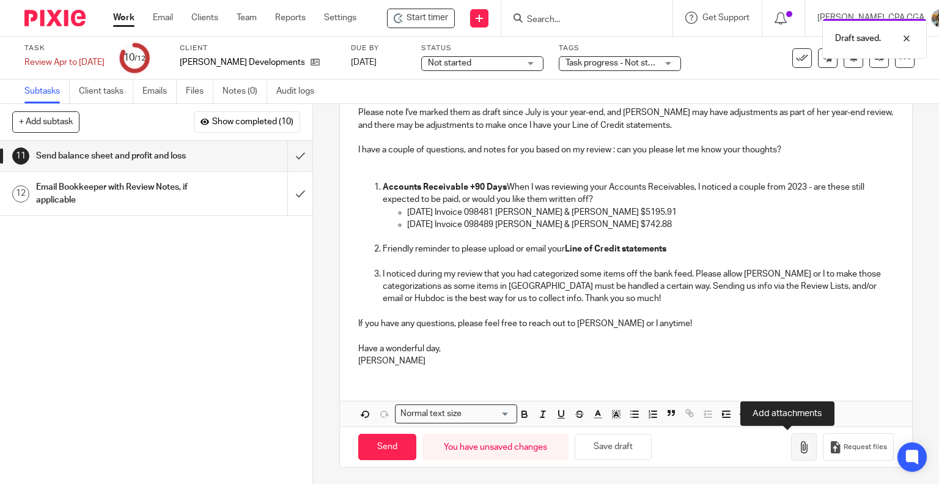
click at [796, 454] on button "button" at bounding box center [804, 447] width 26 height 28
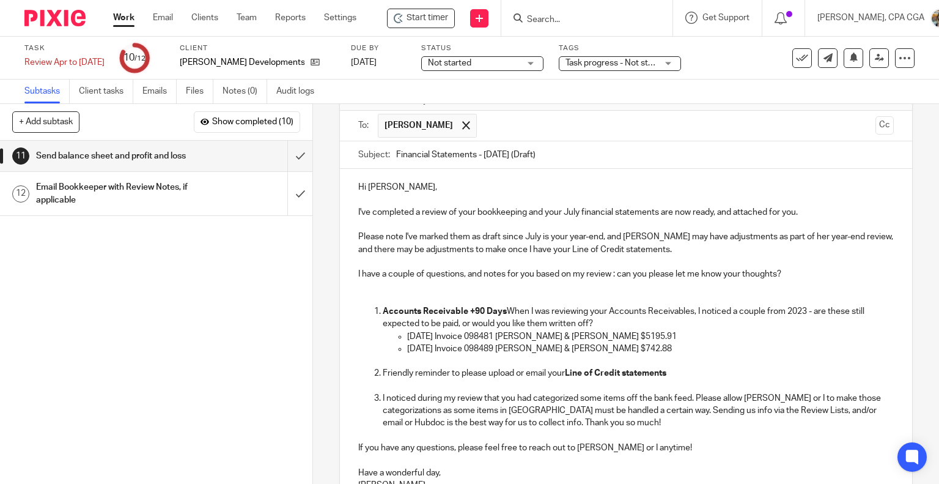
scroll to position [78, 0]
click at [413, 291] on p at bounding box center [626, 297] width 536 height 12
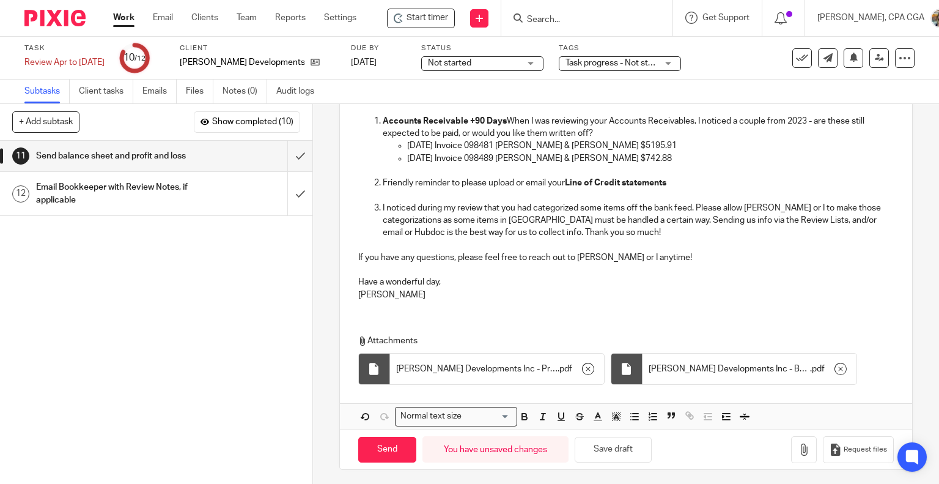
scroll to position [257, 0]
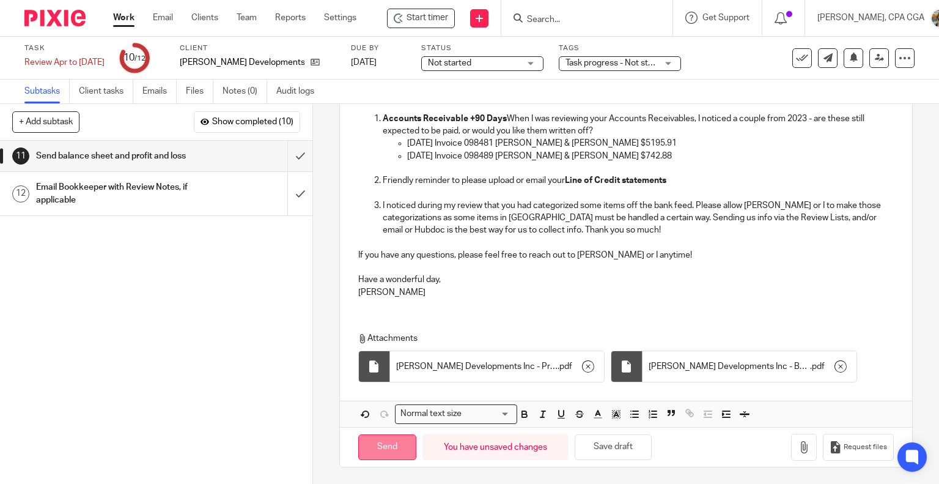
click at [395, 447] on input "Send" at bounding box center [387, 447] width 58 height 26
type input "Sent"
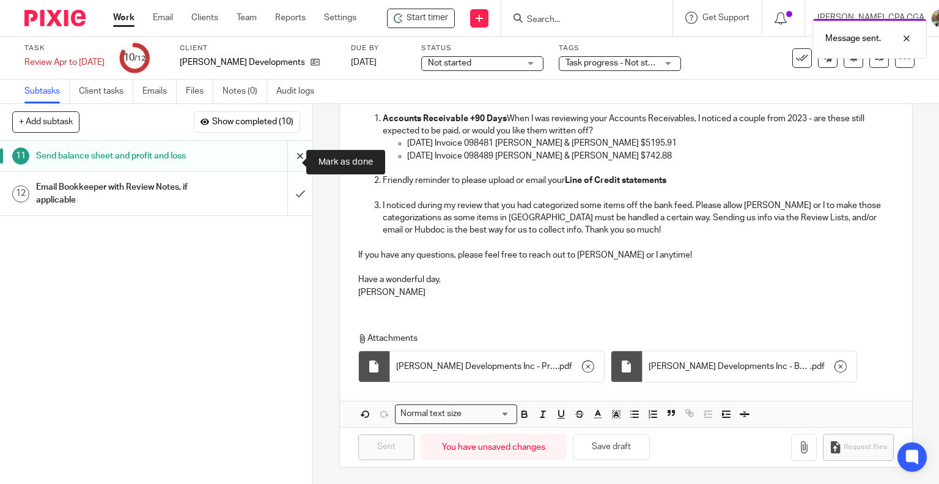
click at [286, 161] on input "submit" at bounding box center [156, 156] width 313 height 31
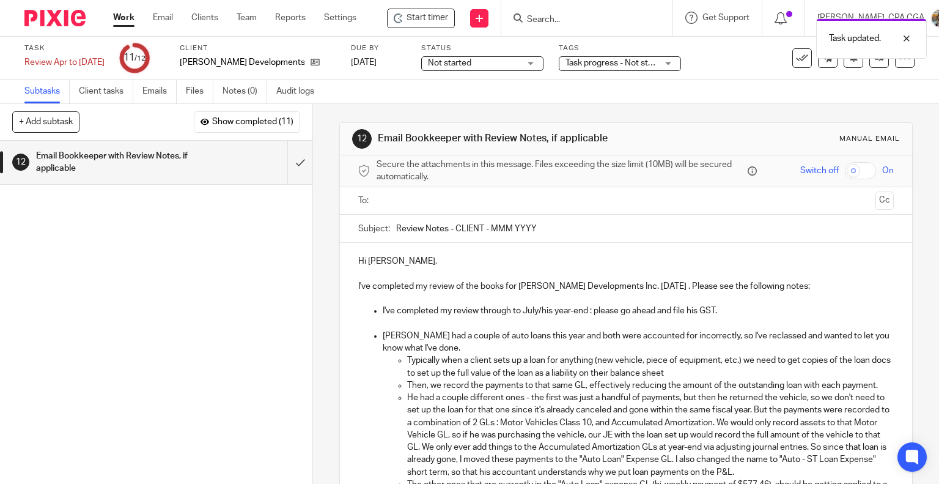
click at [419, 204] on input "text" at bounding box center [626, 201] width 490 height 14
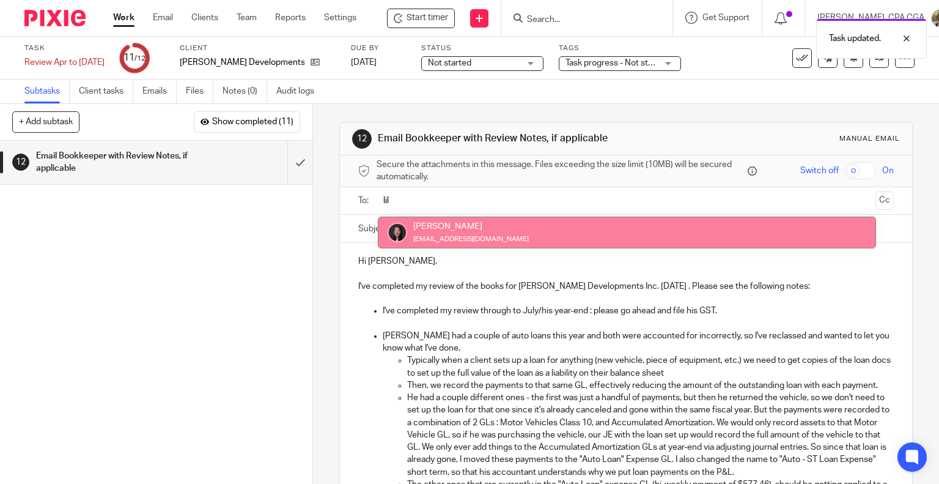
type input "lil"
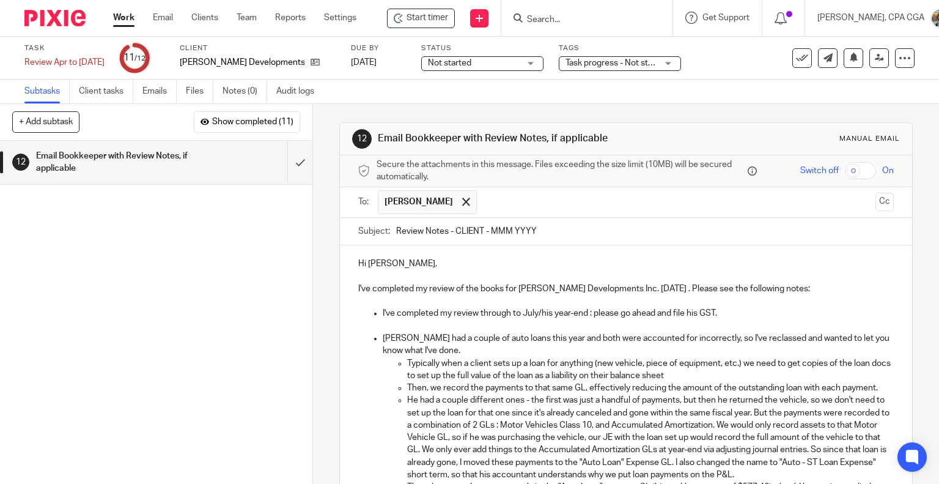
click at [734, 310] on p "I've completed my review through to July/his year-end : please go ahead and fil…" at bounding box center [639, 313] width 512 height 12
drag, startPoint x: 733, startPoint y: 313, endPoint x: 371, endPoint y: 311, distance: 362.7
click at [383, 311] on li "I've completed my review through to July/his year-end : please go ahead and fil…" at bounding box center [639, 319] width 512 height 25
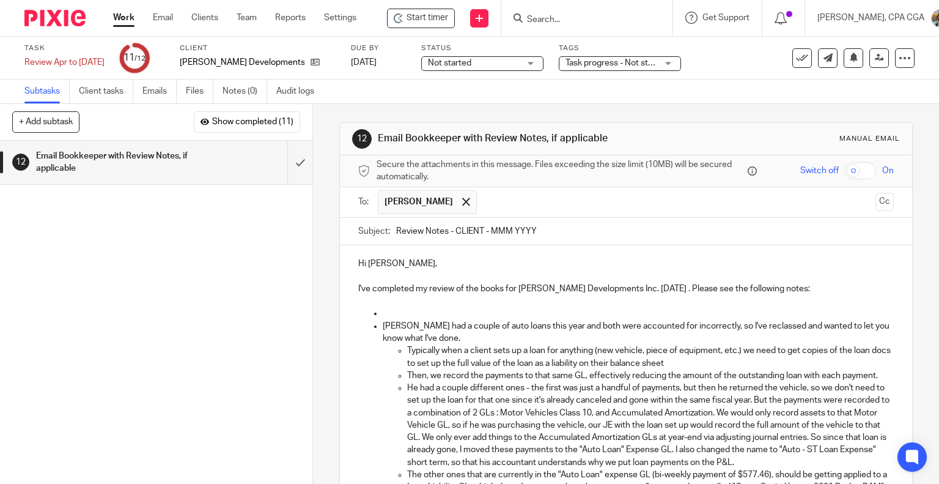
click at [418, 307] on p at bounding box center [639, 313] width 512 height 12
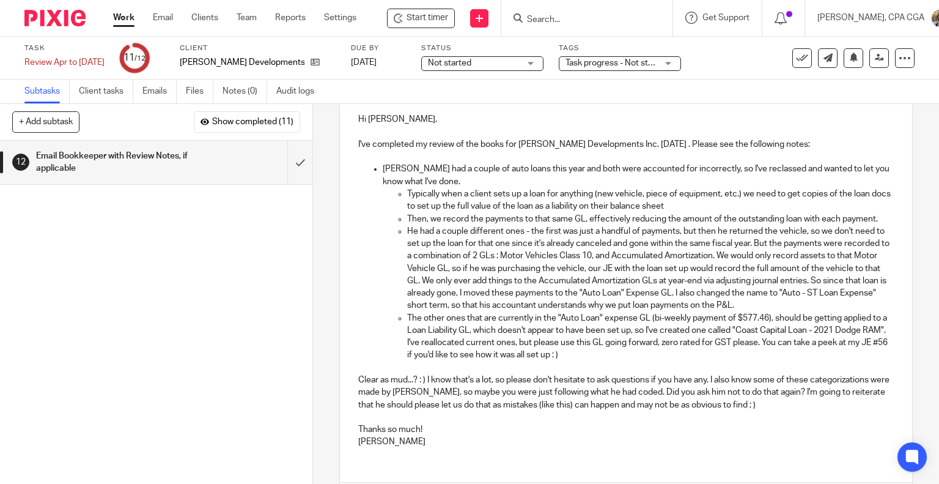
scroll to position [225, 0]
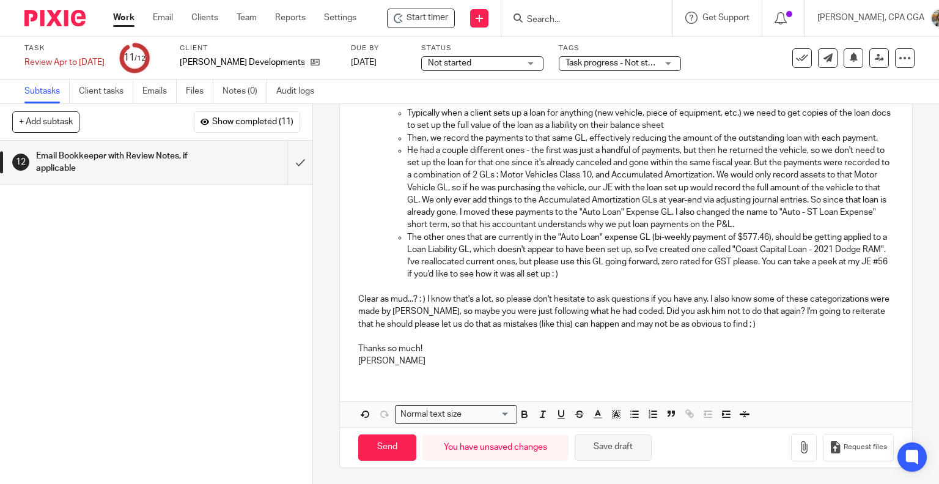
click at [614, 447] on button "Save draft" at bounding box center [613, 447] width 77 height 26
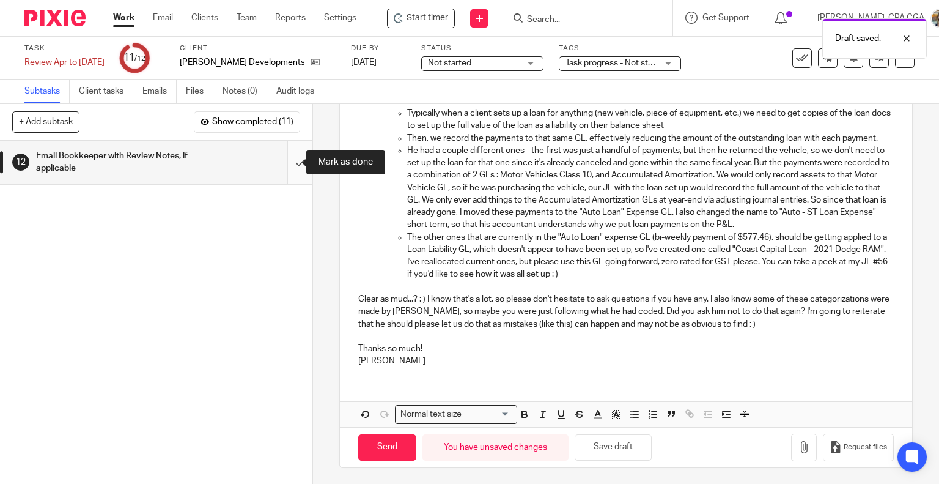
click at [290, 163] on input "submit" at bounding box center [156, 162] width 313 height 43
